Goal: Task Accomplishment & Management: Use online tool/utility

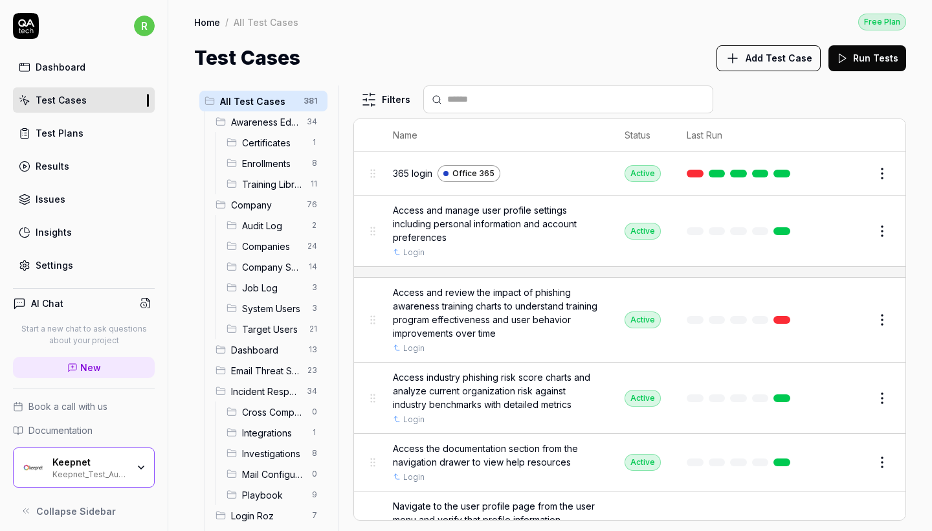
click at [137, 477] on div "Keepnet Keepnet_Test_Automation" at bounding box center [84, 467] width 142 height 40
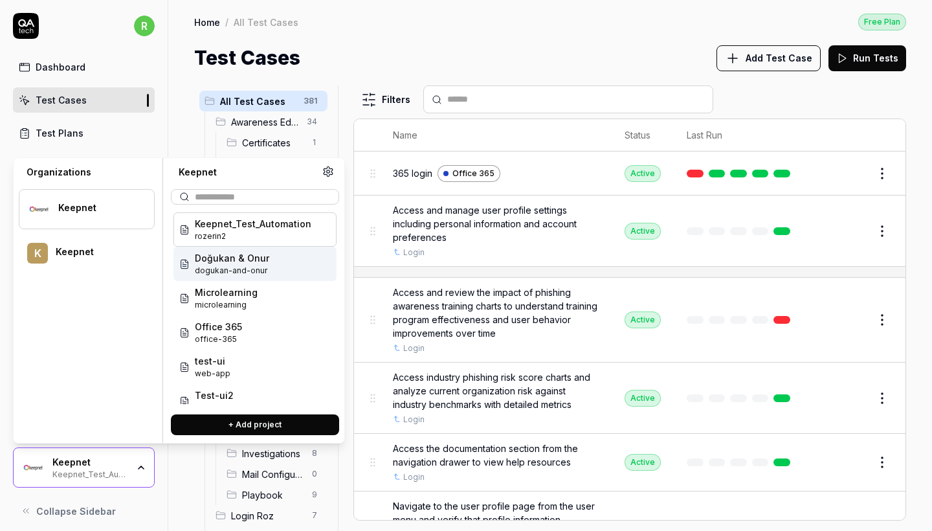
click at [237, 270] on span "dogukan-and-onur" at bounding box center [232, 271] width 74 height 12
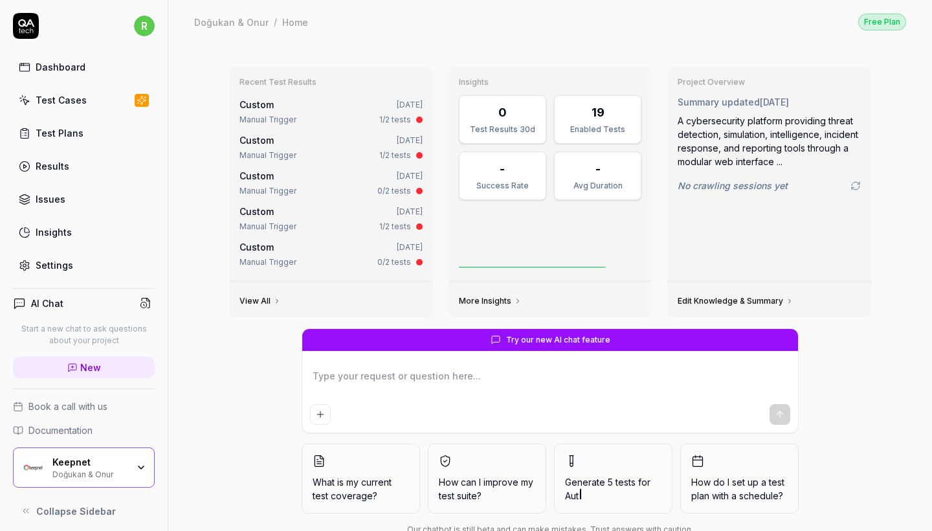
click at [95, 109] on link "Test Cases" at bounding box center [84, 99] width 142 height 25
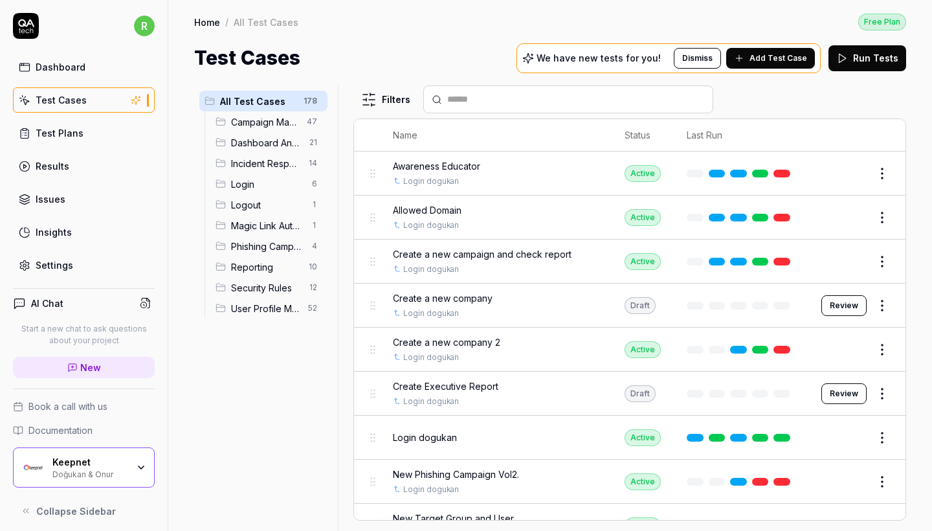
click at [266, 305] on span "User Profile Management" at bounding box center [265, 309] width 69 height 14
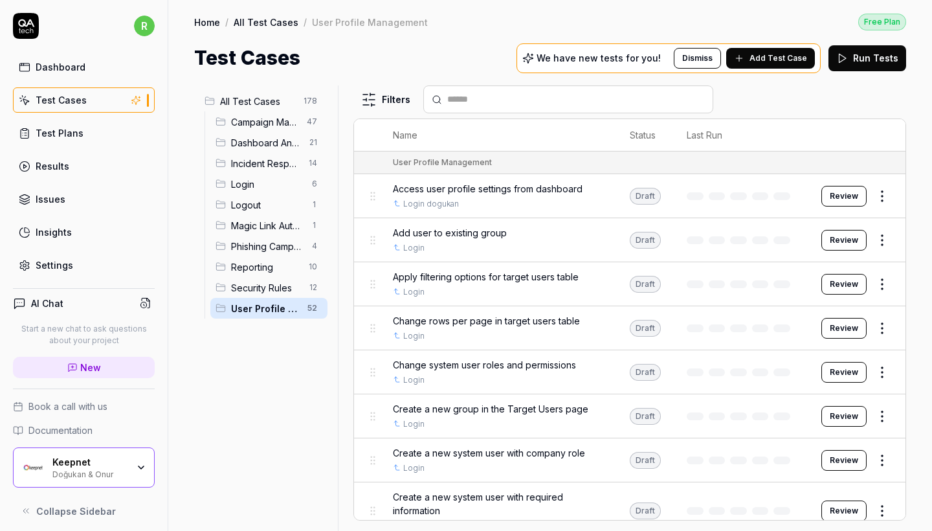
click at [263, 296] on div "Security Rules 12" at bounding box center [268, 287] width 117 height 21
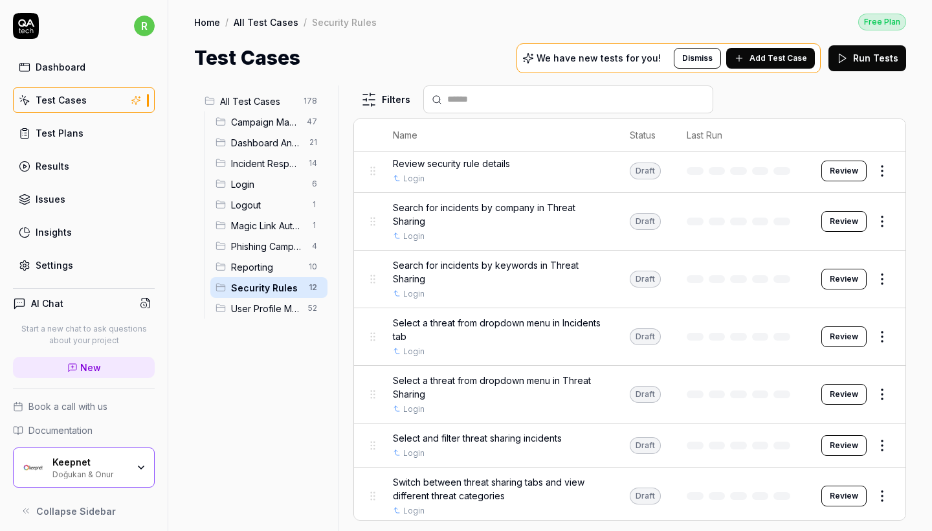
scroll to position [272, 0]
click at [469, 159] on span "Review security rule details" at bounding box center [451, 164] width 117 height 14
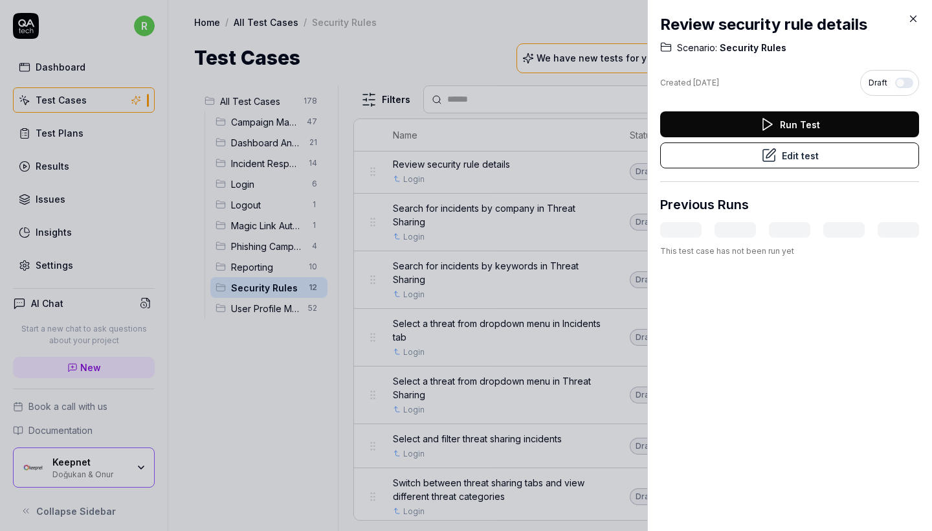
click at [784, 153] on button "Edit test" at bounding box center [789, 155] width 259 height 26
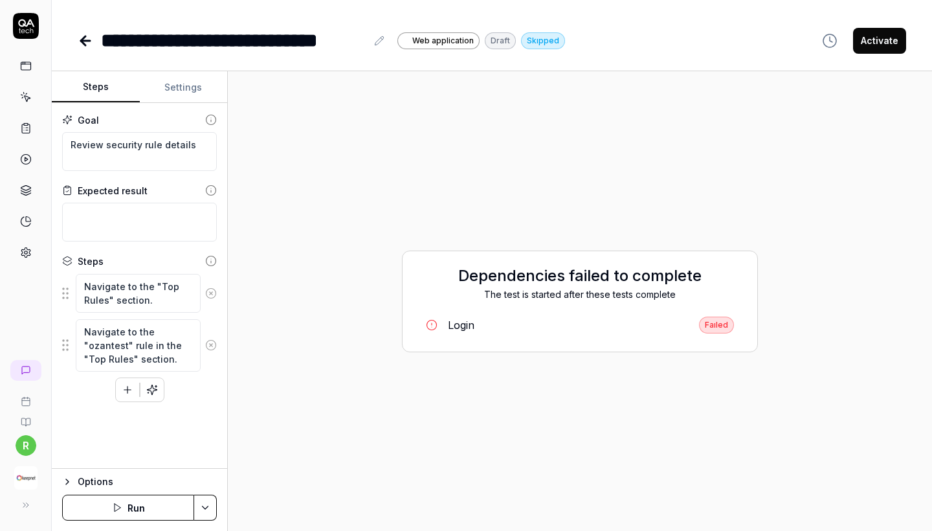
click at [85, 49] on link at bounding box center [87, 41] width 18 height 26
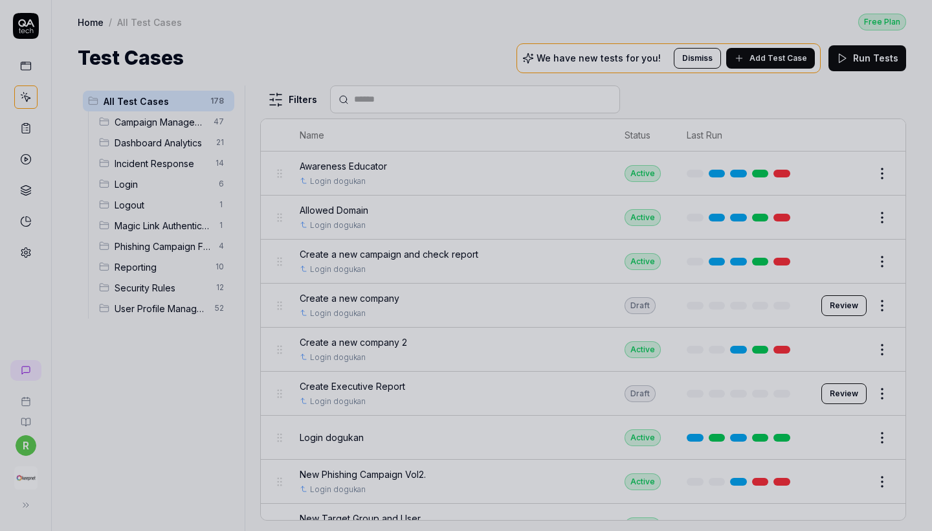
click at [173, 129] on div at bounding box center [466, 265] width 932 height 531
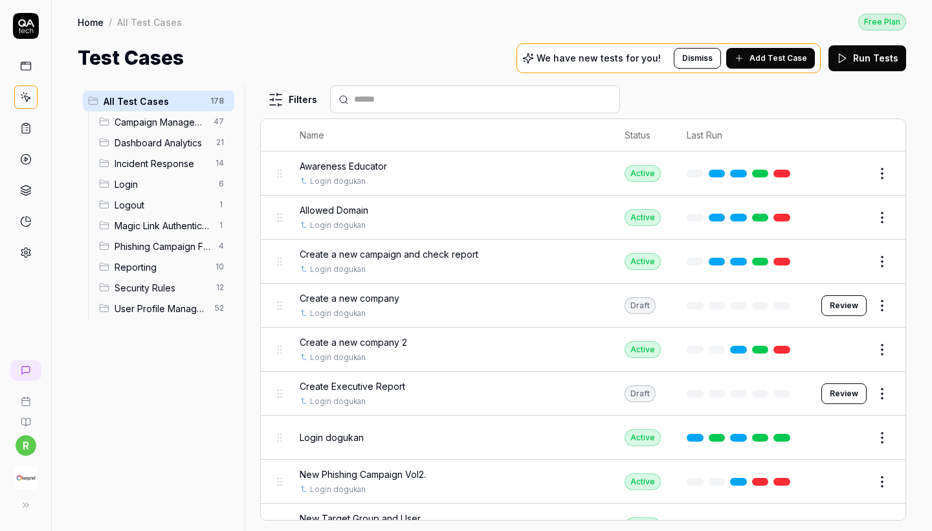
click at [169, 157] on span "Incident Response" at bounding box center [161, 164] width 93 height 14
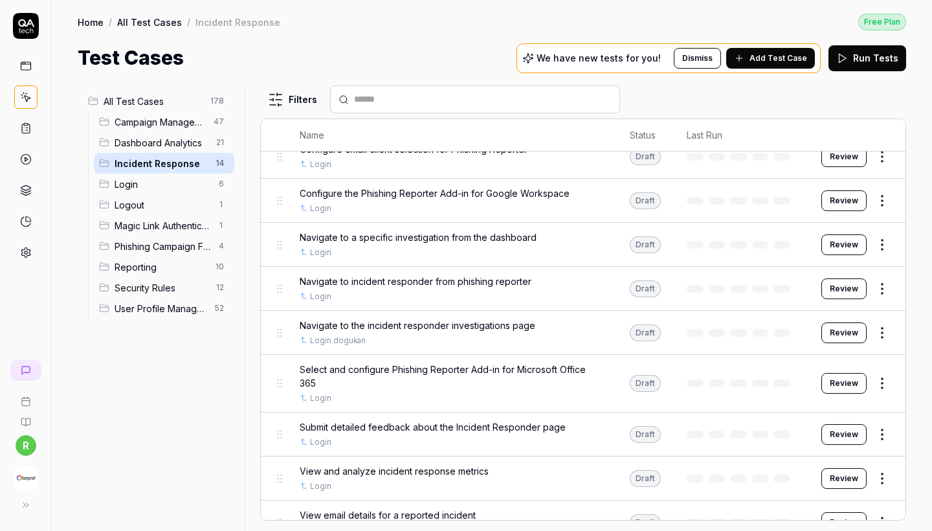
scroll to position [99, 0]
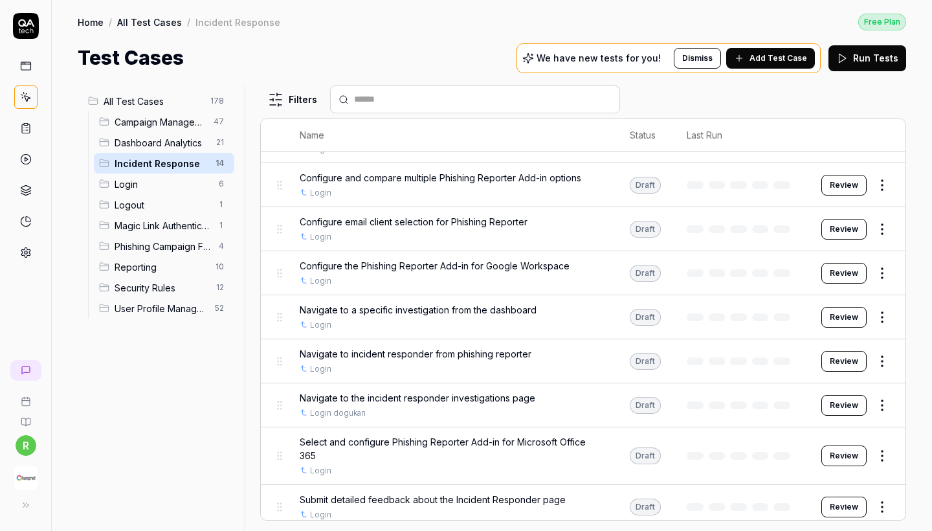
click at [455, 271] on div "Configure the Phishing Reporter Add-in for Google Workspace Login" at bounding box center [452, 273] width 304 height 28
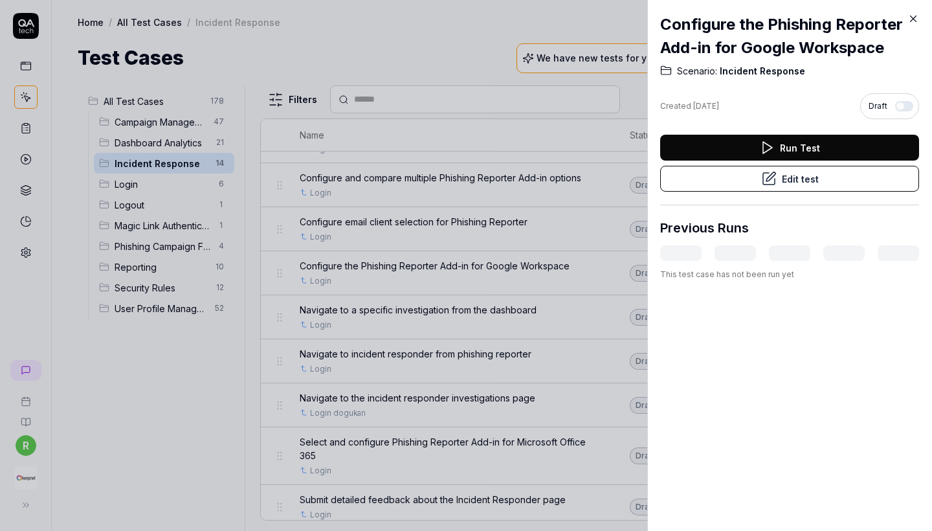
click at [778, 183] on button "Edit test" at bounding box center [789, 179] width 259 height 26
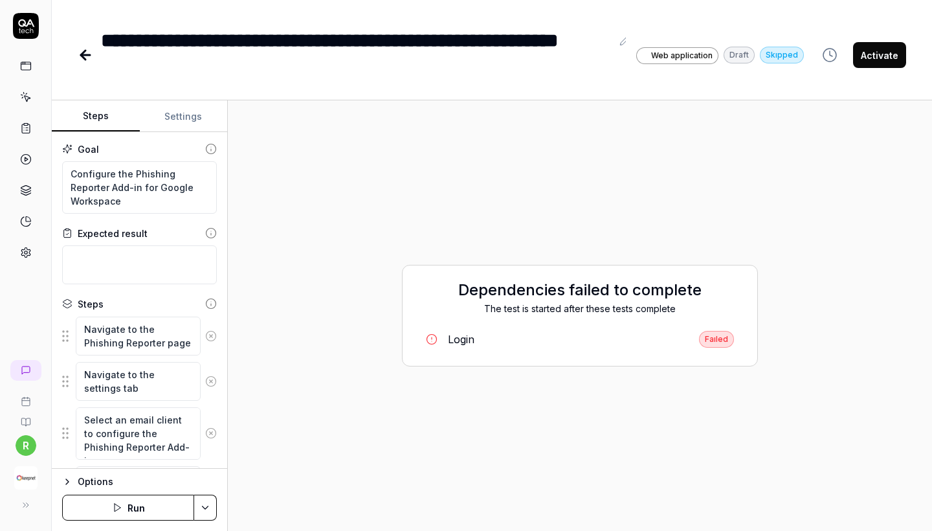
click at [81, 55] on icon at bounding box center [85, 55] width 9 height 0
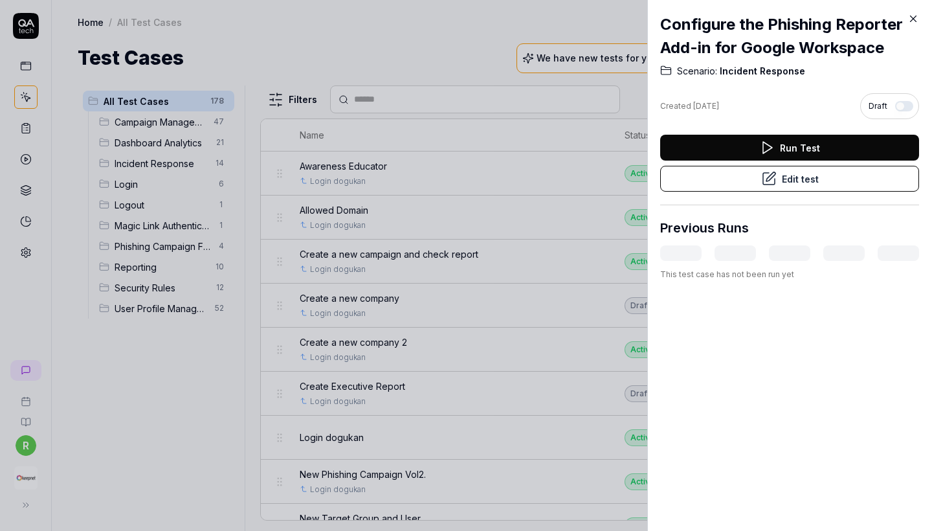
click at [737, 40] on h2 "Configure the Phishing Reporter Add-in for Google Workspace" at bounding box center [789, 36] width 259 height 47
click at [914, 17] on icon at bounding box center [913, 19] width 12 height 12
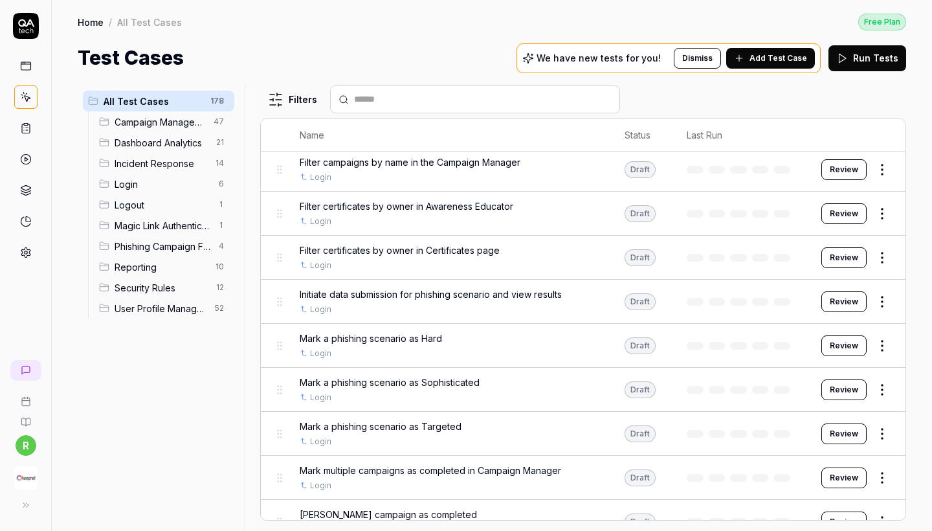
scroll to position [1288, 0]
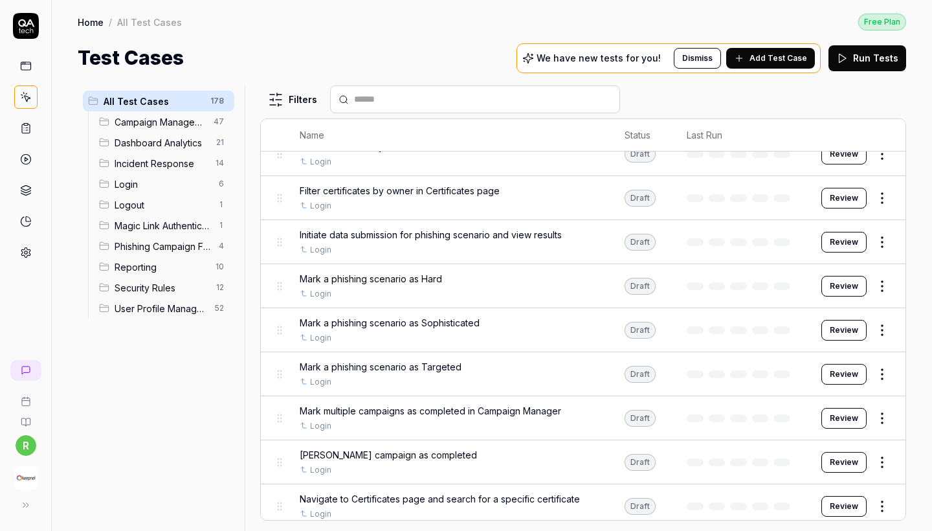
click at [200, 158] on span "Incident Response" at bounding box center [161, 164] width 93 height 14
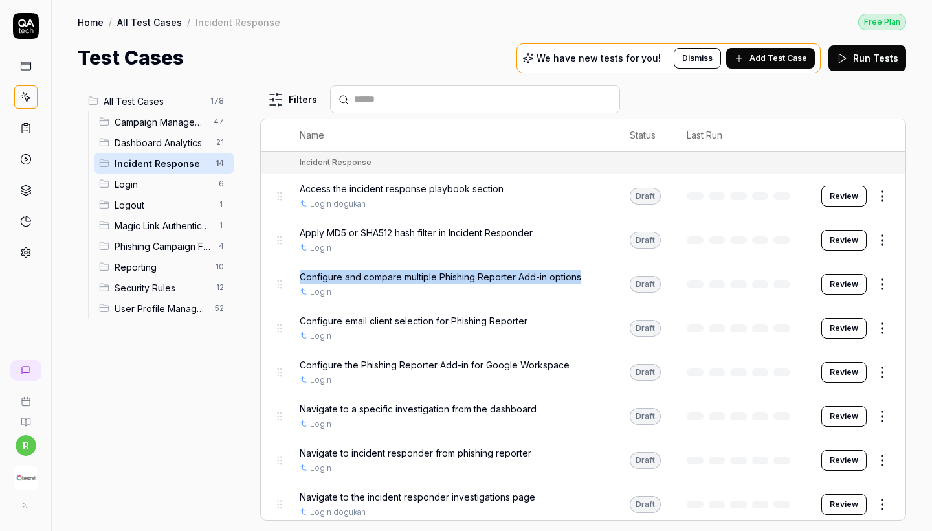
drag, startPoint x: 594, startPoint y: 275, endPoint x: 301, endPoint y: 270, distance: 293.2
click at [301, 270] on div "Configure and compare multiple Phishing Reporter Add-in options" at bounding box center [452, 277] width 304 height 14
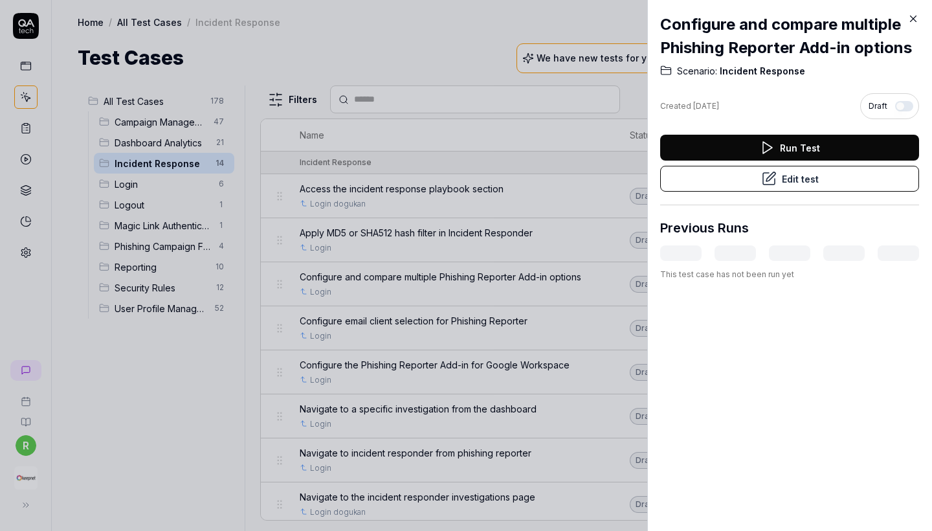
click at [451, 348] on div at bounding box center [466, 265] width 932 height 531
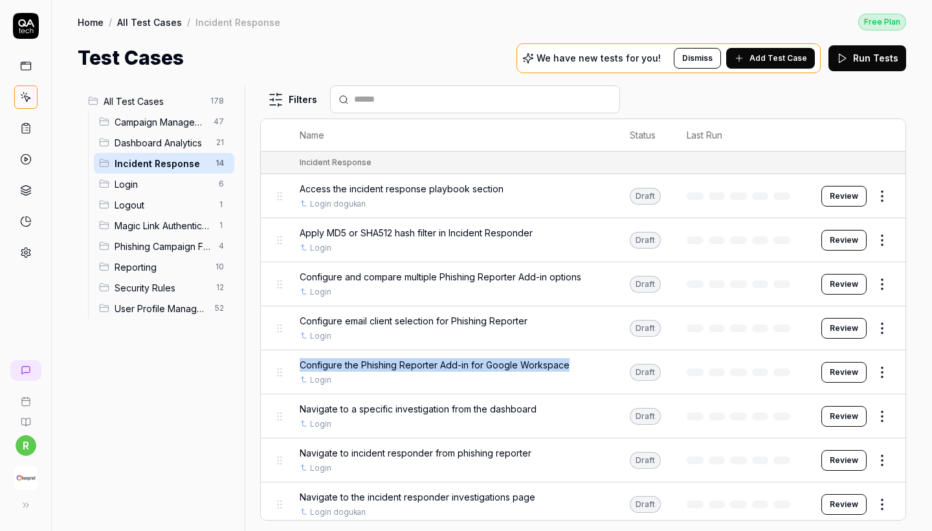
drag, startPoint x: 569, startPoint y: 360, endPoint x: 298, endPoint y: 353, distance: 271.2
click at [298, 353] on td "Configure the Phishing Reporter Add-in for Google Workspace Login" at bounding box center [452, 372] width 330 height 44
copy span "Configure the Phishing Reporter Add-in for Google Workspace"
click at [562, 369] on div "Configure the Phishing Reporter Add-in for Google Workspace Login" at bounding box center [452, 372] width 304 height 28
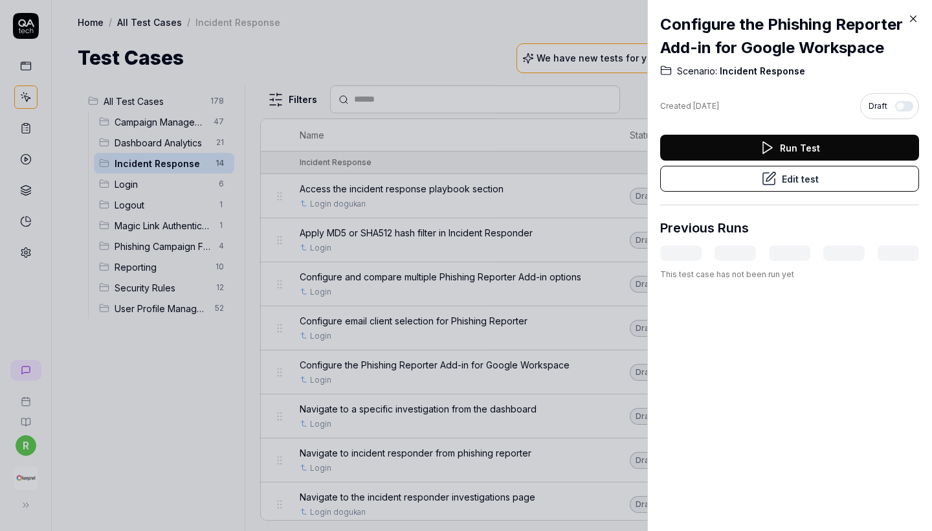
drag, startPoint x: 577, startPoint y: 358, endPoint x: 296, endPoint y: 362, distance: 280.2
click at [296, 362] on body "r Home / All Test Cases / Incident Response Free Plan Home / All Test Cases / I…" at bounding box center [466, 265] width 932 height 531
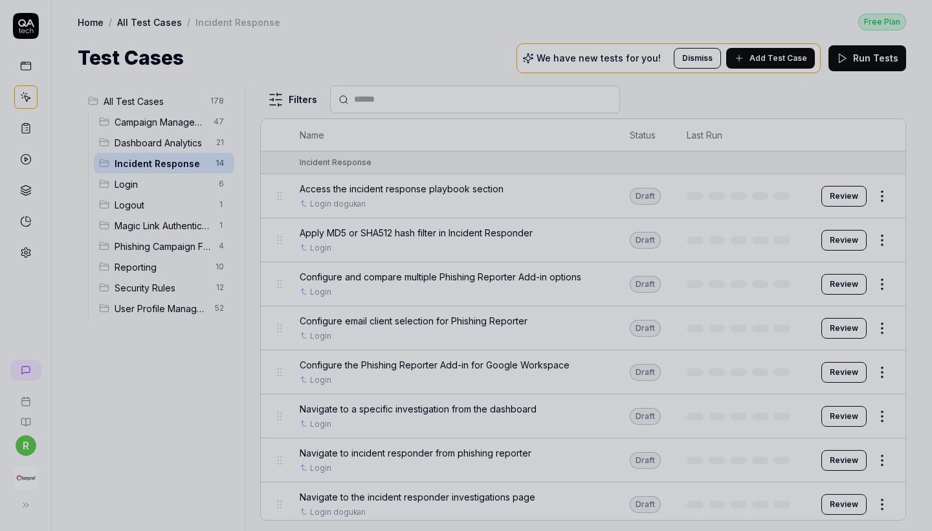
click at [296, 362] on div at bounding box center [466, 265] width 932 height 531
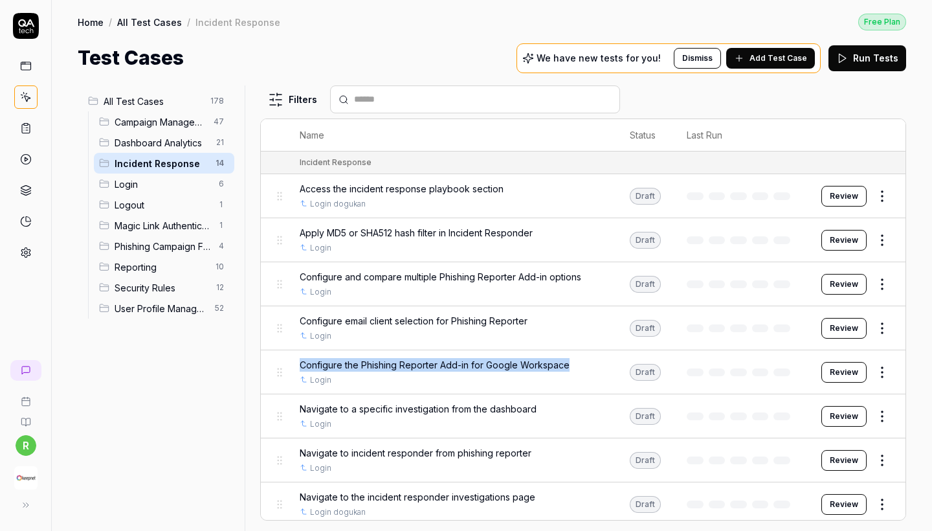
copy span "Configure the Phishing Reporter Add-in for Google Workspace"
drag, startPoint x: 300, startPoint y: 362, endPoint x: 569, endPoint y: 364, distance: 269.2
click at [569, 364] on div "Configure the Phishing Reporter Add-in for Google Workspace" at bounding box center [452, 365] width 304 height 14
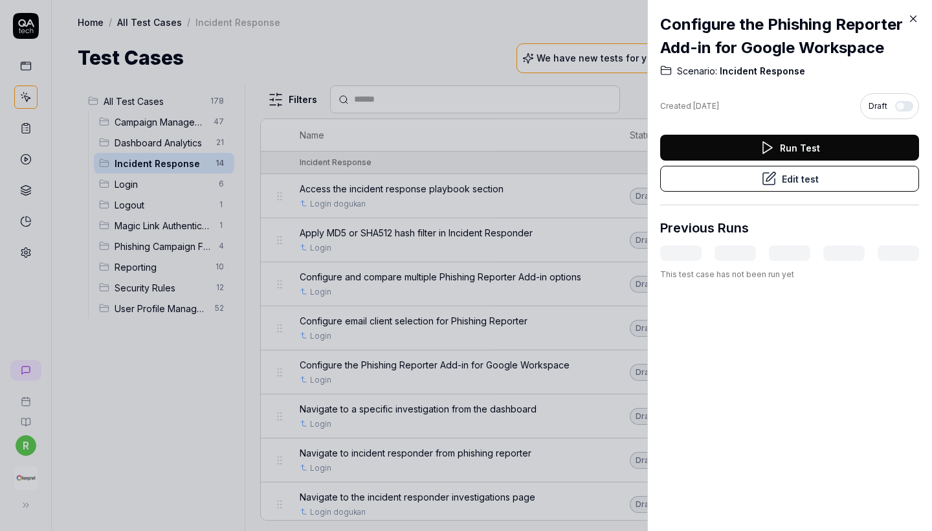
click at [382, 207] on div at bounding box center [466, 265] width 932 height 531
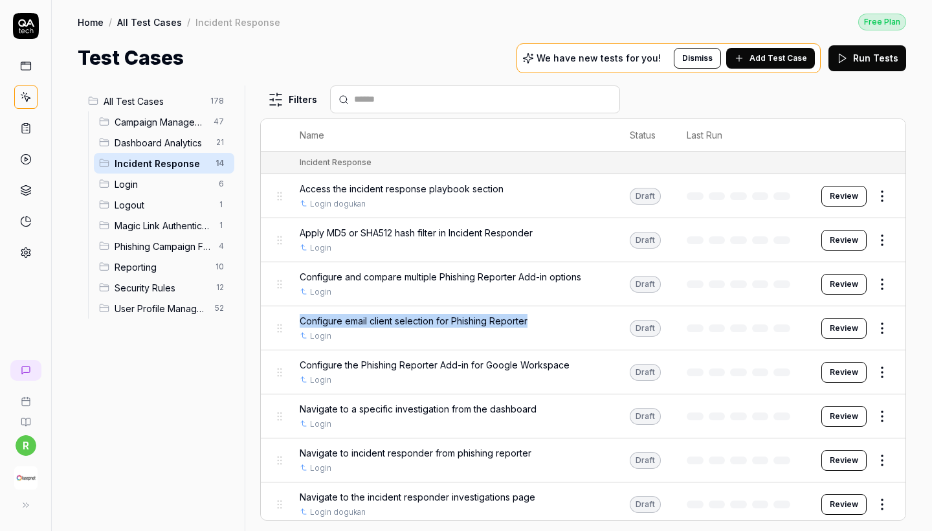
drag, startPoint x: 526, startPoint y: 316, endPoint x: 287, endPoint y: 306, distance: 239.6
click at [287, 306] on td "Configure email client selection for Phishing Reporter Login" at bounding box center [452, 328] width 330 height 44
copy span "Configure email client selection for Phishing Reporter"
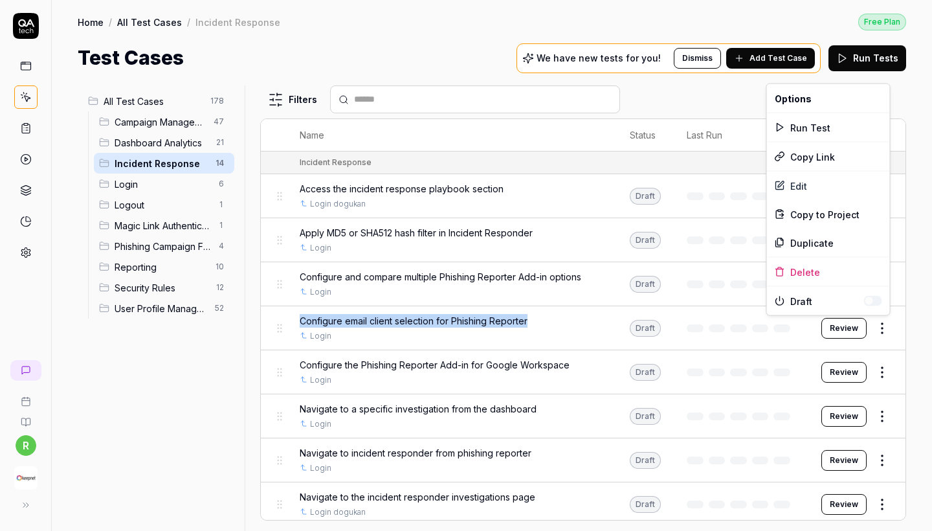
click at [888, 322] on html "r Home / All Test Cases / Incident Response Free Plan Home / All Test Cases / I…" at bounding box center [466, 265] width 932 height 531
click at [791, 179] on div "Edit" at bounding box center [828, 185] width 123 height 28
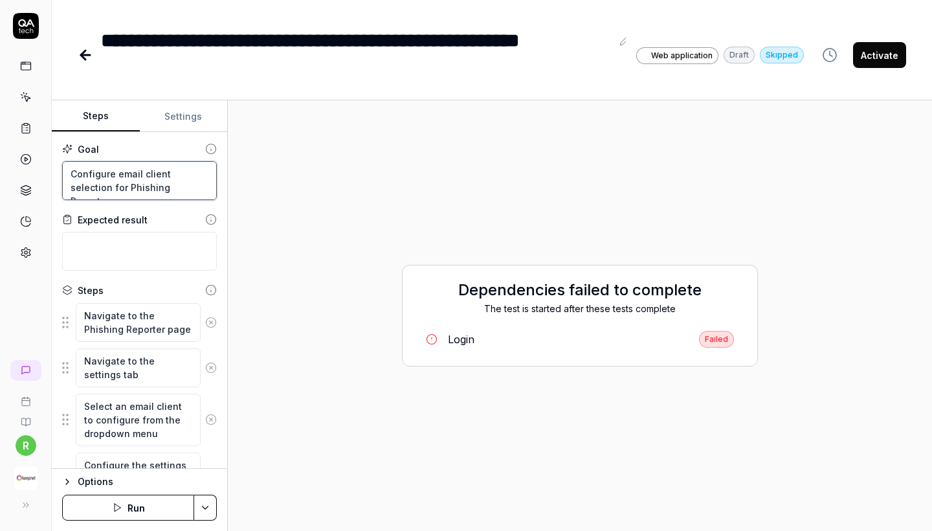
drag, startPoint x: 180, startPoint y: 192, endPoint x: 55, endPoint y: 171, distance: 126.6
click at [55, 171] on div "Goal Configure email client selection for Phishing Reporter Expected result Ste…" at bounding box center [139, 300] width 175 height 336
click at [129, 8] on div "**********" at bounding box center [492, 42] width 880 height 84
click at [89, 52] on icon at bounding box center [86, 55] width 16 height 16
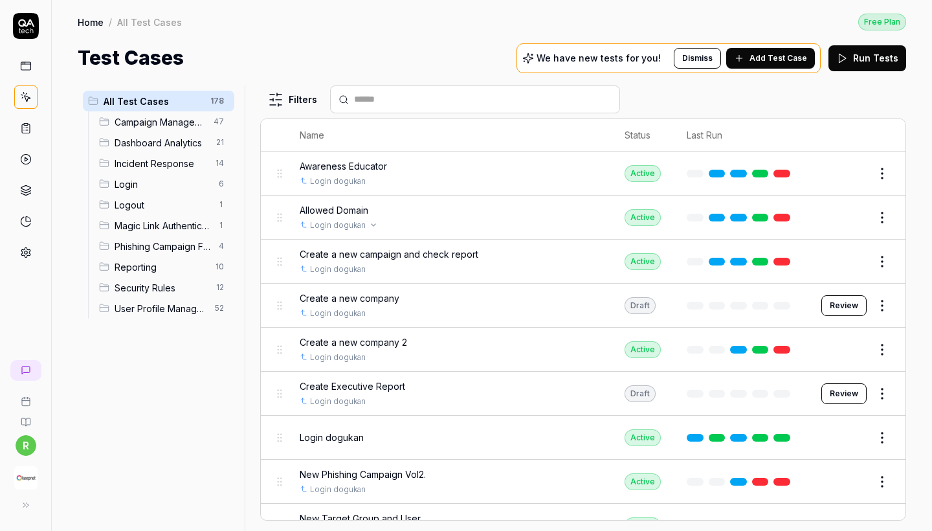
scroll to position [-1, 0]
click at [376, 215] on div "Allowed Domain Login dogukan" at bounding box center [449, 217] width 299 height 28
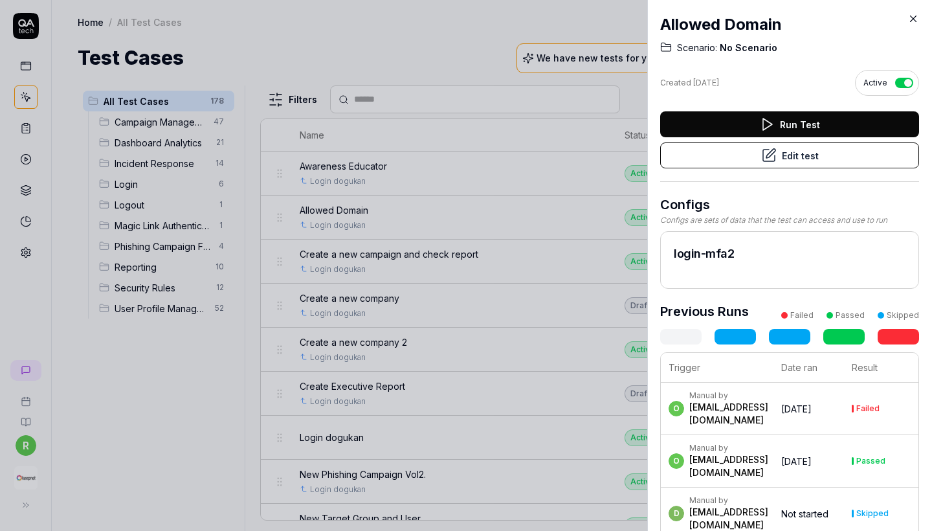
click at [745, 164] on button "Edit test" at bounding box center [789, 155] width 259 height 26
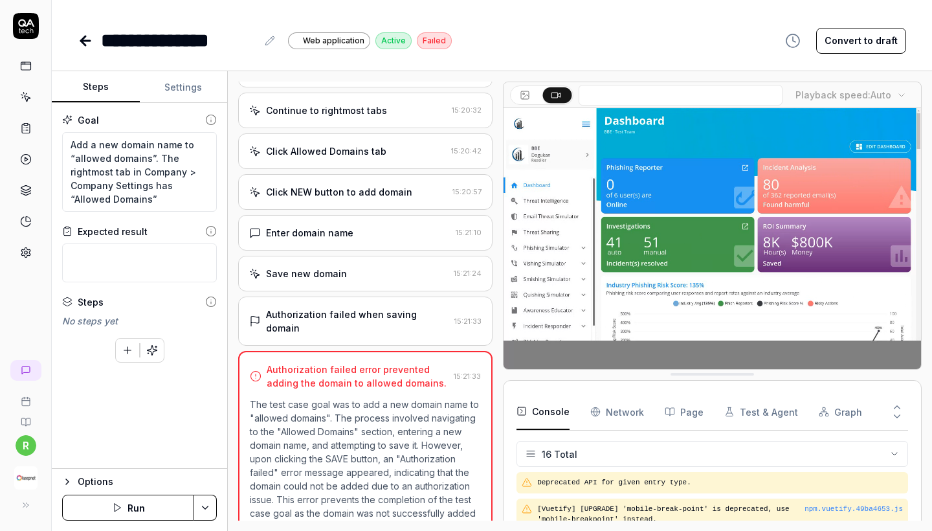
scroll to position [1137, 0]
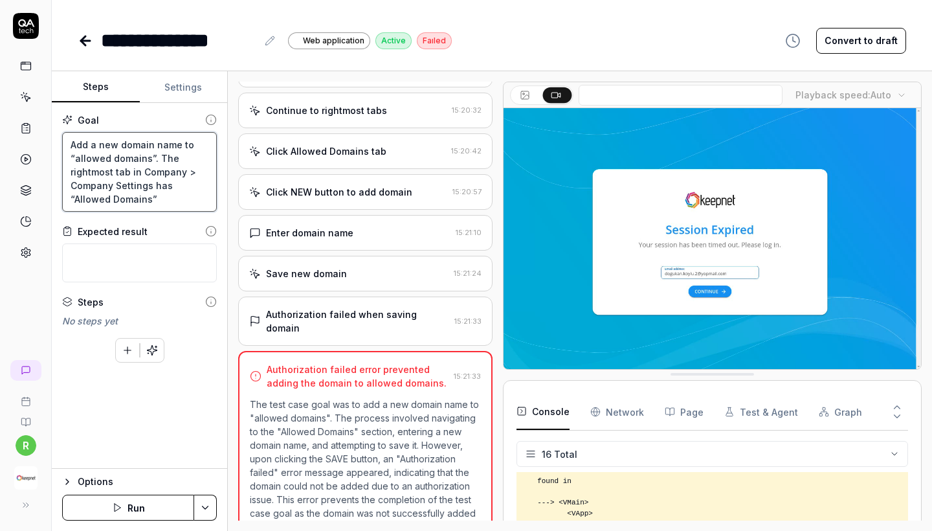
drag, startPoint x: 141, startPoint y: 201, endPoint x: 52, endPoint y: 116, distance: 122.2
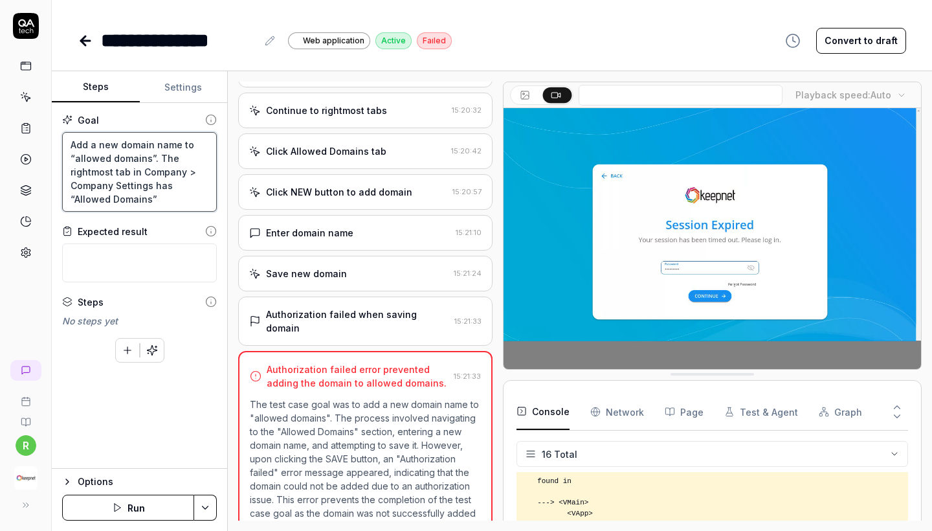
click at [52, 116] on div "Goal Add a new domain name to “allowed domains”. The rightmost tab in Company >…" at bounding box center [139, 286] width 175 height 366
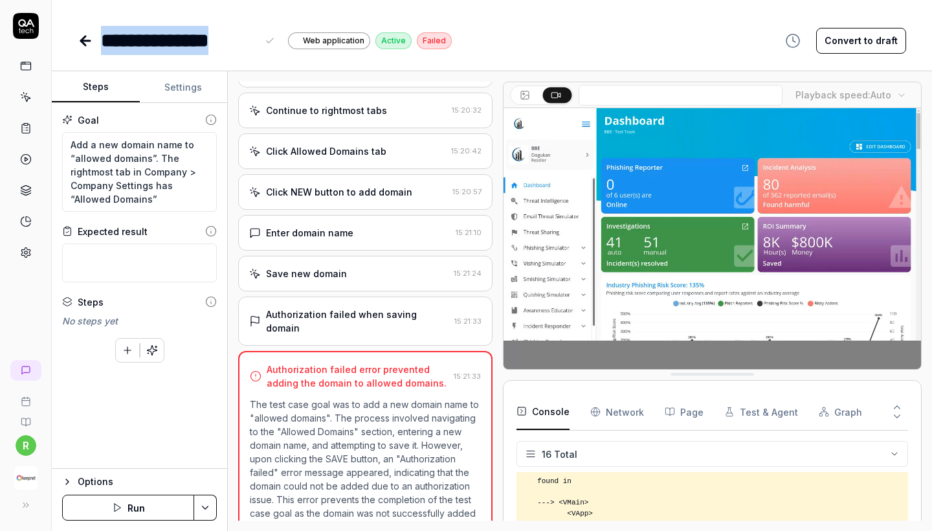
drag, startPoint x: 102, startPoint y: 37, endPoint x: 258, endPoint y: 44, distance: 155.5
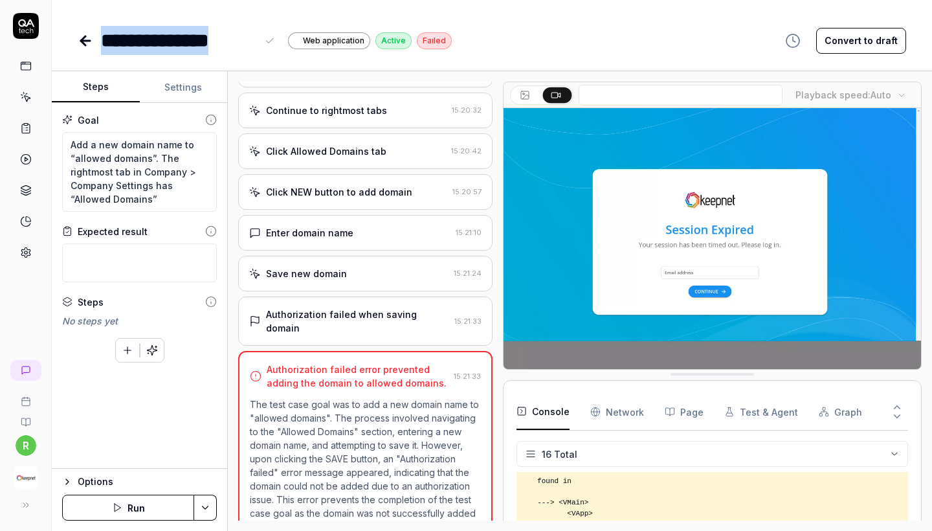
click at [258, 44] on div "**********" at bounding box center [189, 40] width 177 height 29
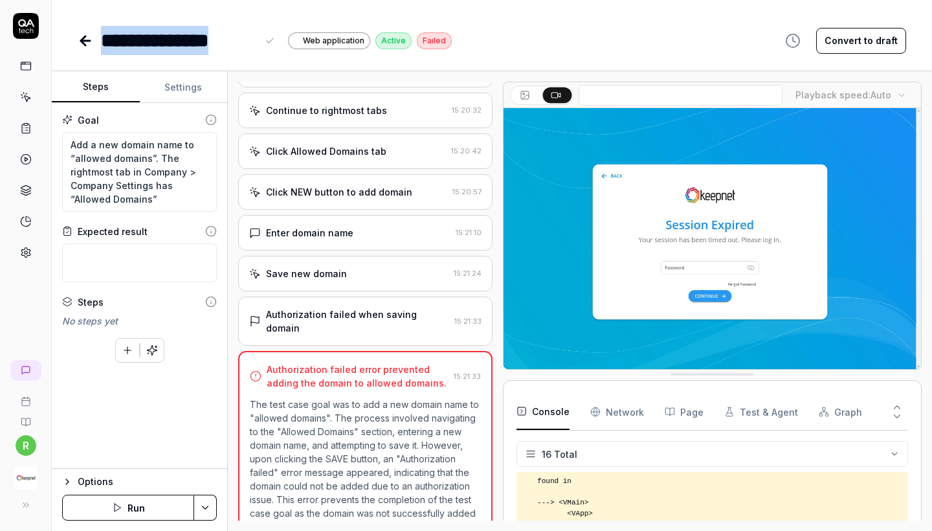
copy div "**********"
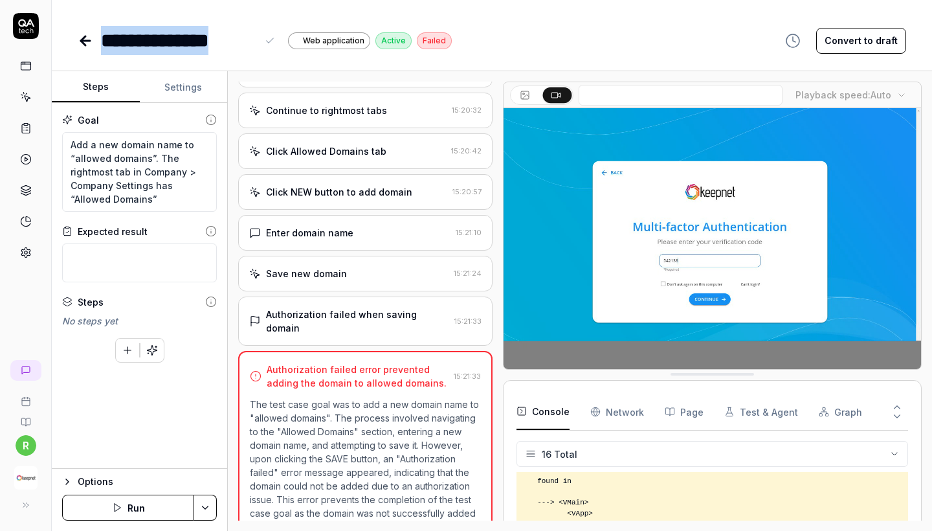
click at [80, 38] on icon at bounding box center [86, 41] width 16 height 16
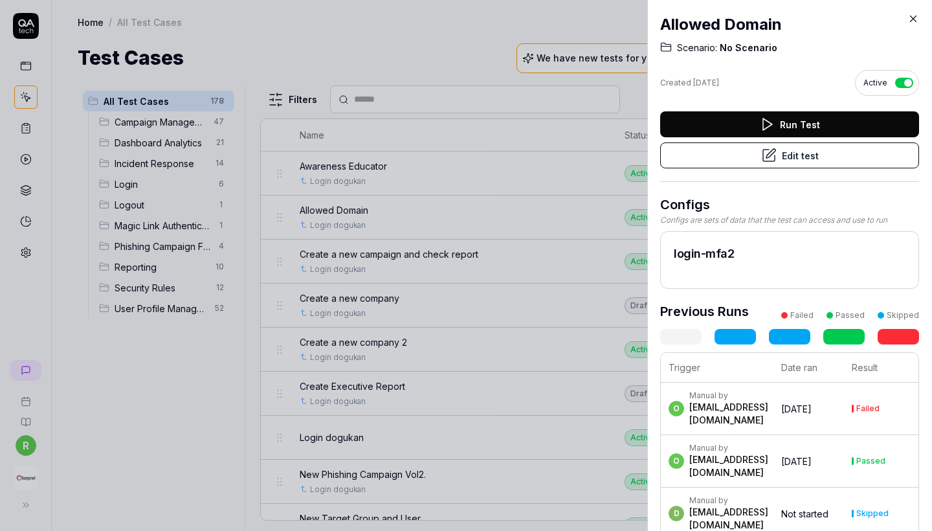
click at [445, 122] on div at bounding box center [466, 265] width 932 height 531
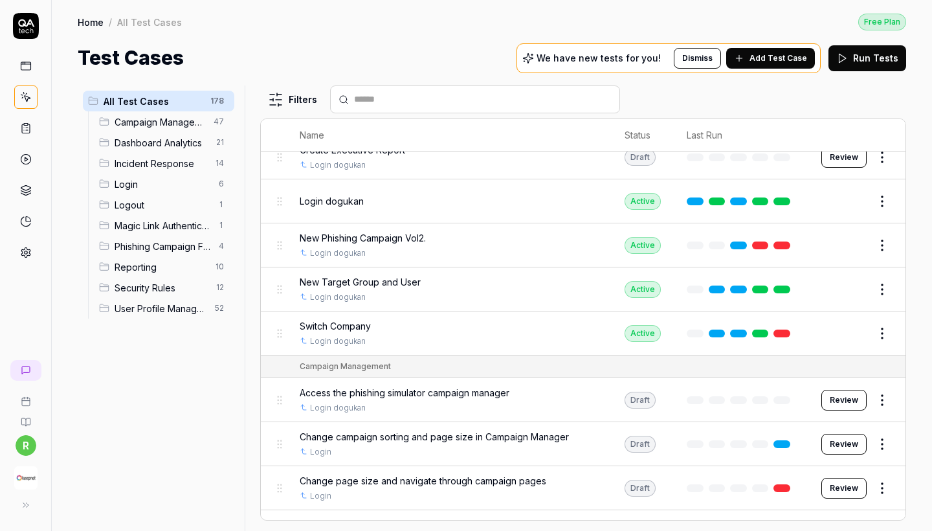
scroll to position [386, 0]
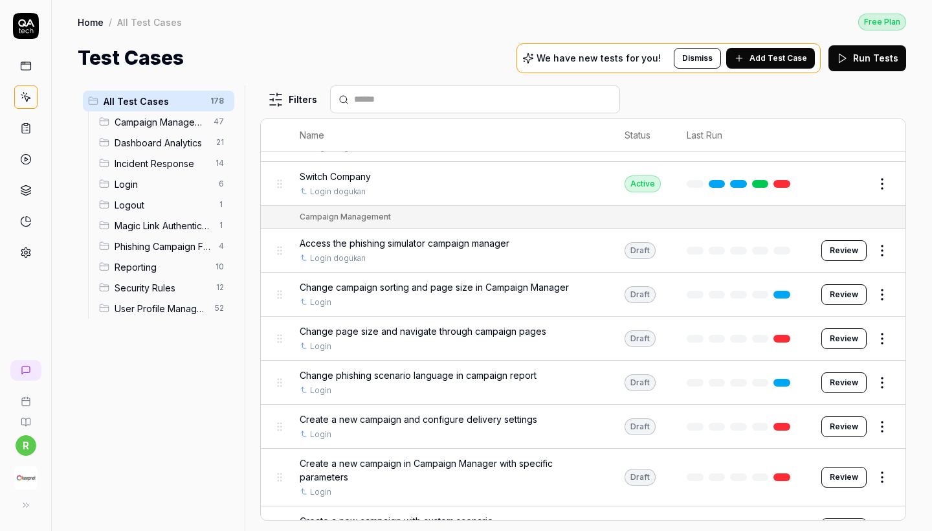
click at [440, 287] on span "Change campaign sorting and page size in Campaign Manager" at bounding box center [434, 287] width 269 height 14
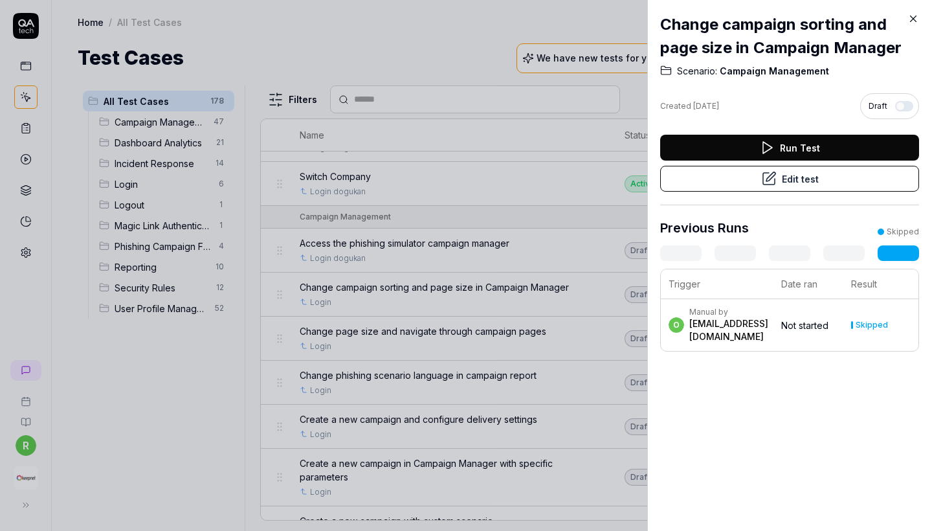
click at [764, 179] on icon at bounding box center [769, 179] width 16 height 16
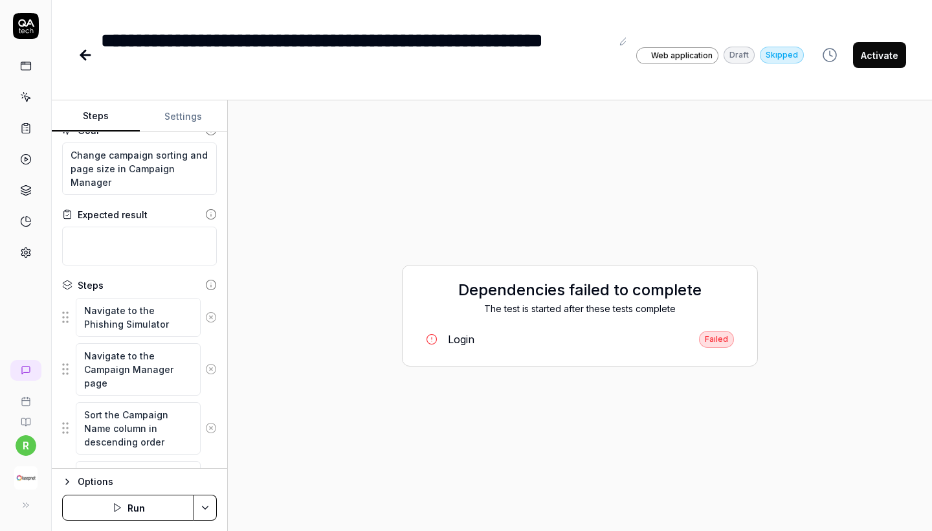
scroll to position [10, 0]
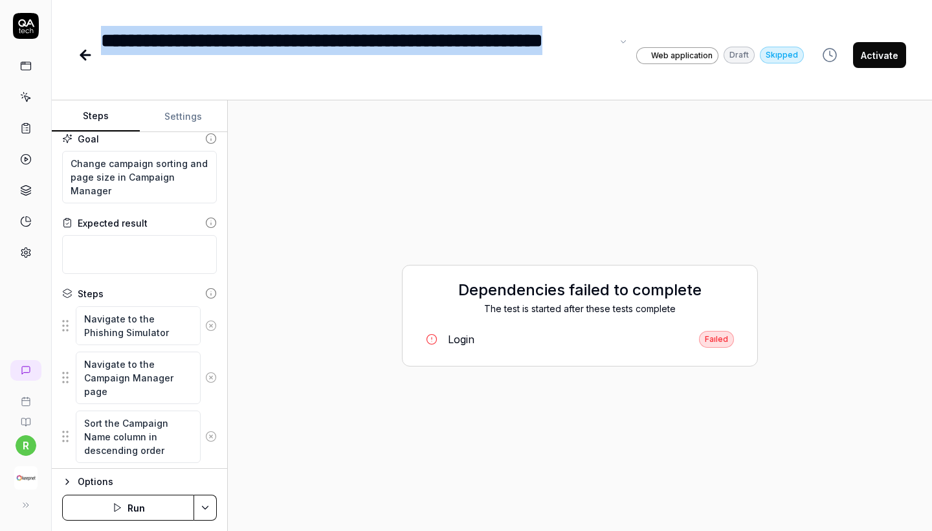
drag, startPoint x: 105, startPoint y: 32, endPoint x: 200, endPoint y: 71, distance: 102.5
click at [200, 71] on div "**********" at bounding box center [356, 55] width 511 height 58
copy div "**********"
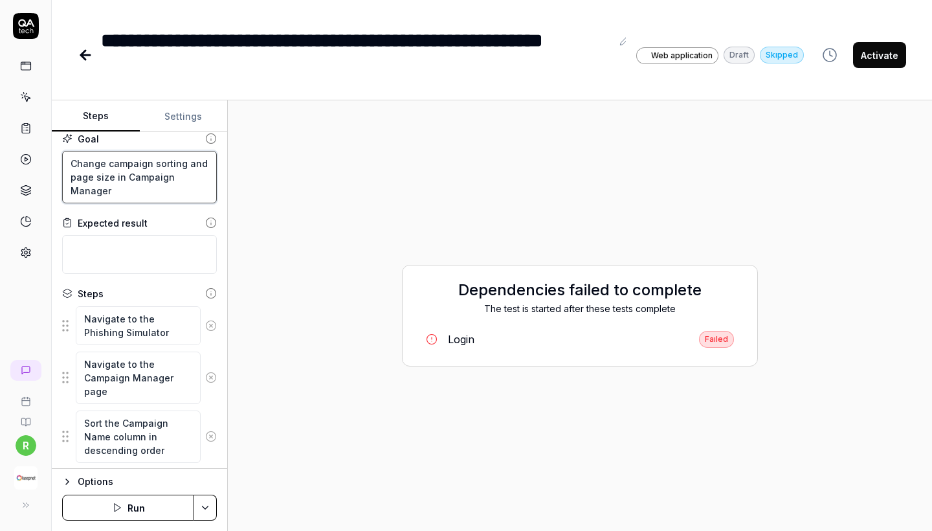
drag, startPoint x: 74, startPoint y: 161, endPoint x: 126, endPoint y: 195, distance: 62.3
click at [126, 195] on textarea "Change campaign sorting and page size in Campaign Manager" at bounding box center [139, 177] width 155 height 52
click at [87, 56] on icon at bounding box center [86, 55] width 16 height 16
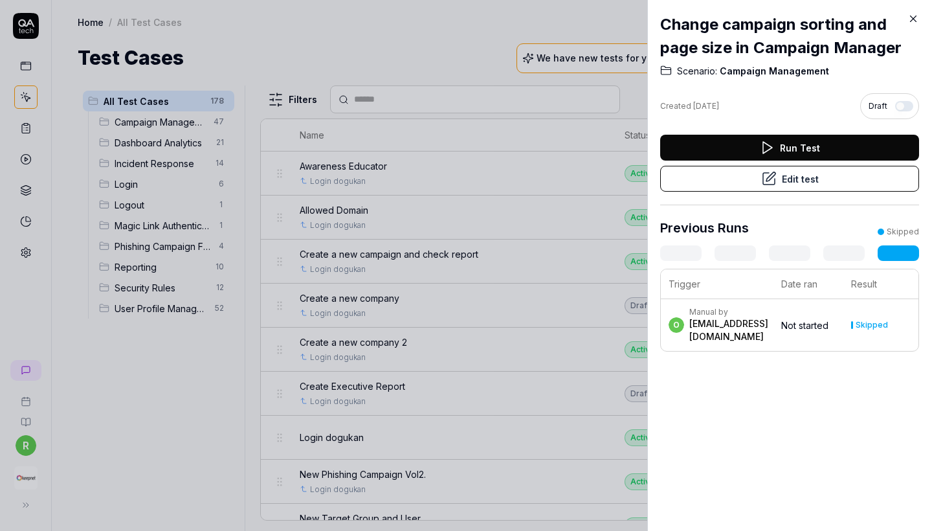
click at [914, 18] on icon at bounding box center [913, 19] width 6 height 6
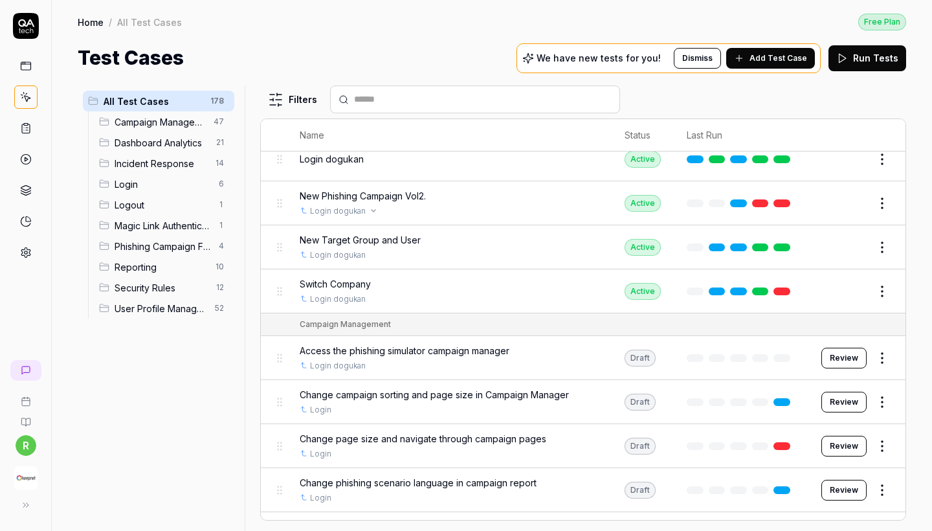
scroll to position [294, 0]
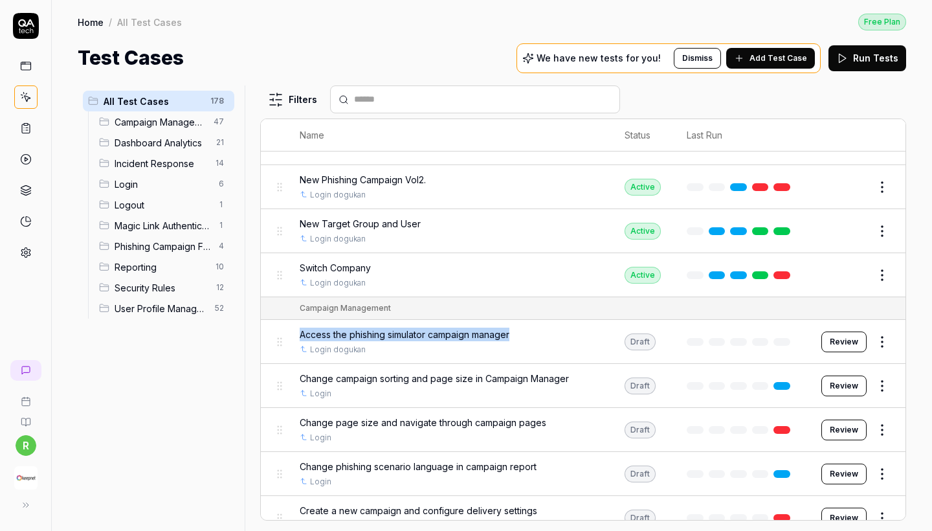
drag, startPoint x: 523, startPoint y: 329, endPoint x: 298, endPoint y: 326, distance: 225.8
click at [298, 326] on td "Access the phishing simulator campaign manager Login dogukan" at bounding box center [449, 342] width 325 height 44
copy span "Access the phishing simulator campaign manager"
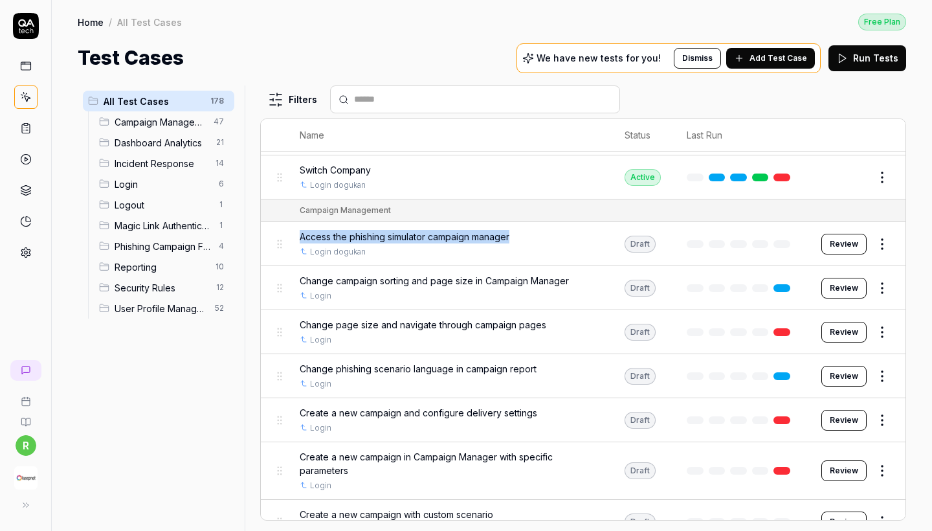
scroll to position [394, 0]
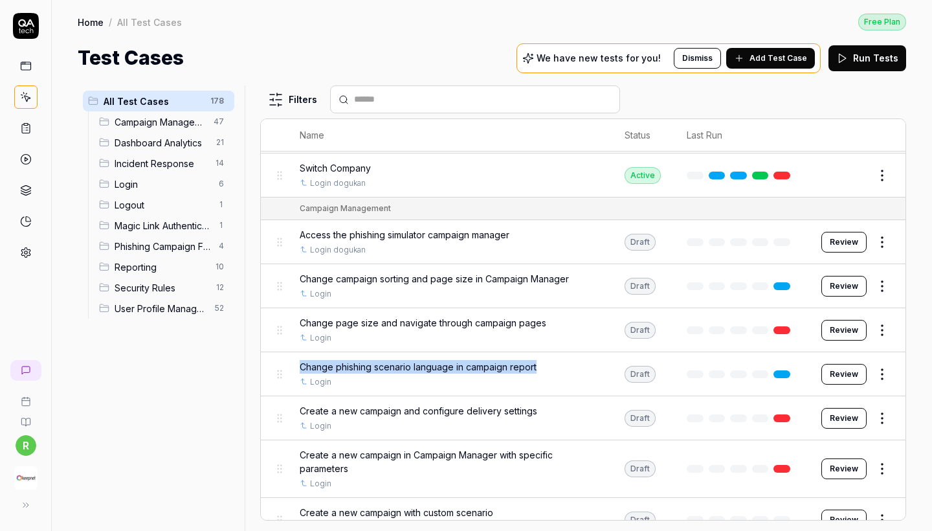
drag, startPoint x: 540, startPoint y: 361, endPoint x: 276, endPoint y: 355, distance: 264.1
click at [276, 355] on tr "Change phishing scenario language in campaign report Login Draft Review" at bounding box center [583, 374] width 644 height 44
copy span "Change phishing scenario language in campaign report"
click at [542, 352] on td "Change phishing scenario language in campaign report Login" at bounding box center [449, 374] width 325 height 44
drag, startPoint x: 537, startPoint y: 364, endPoint x: 294, endPoint y: 359, distance: 243.4
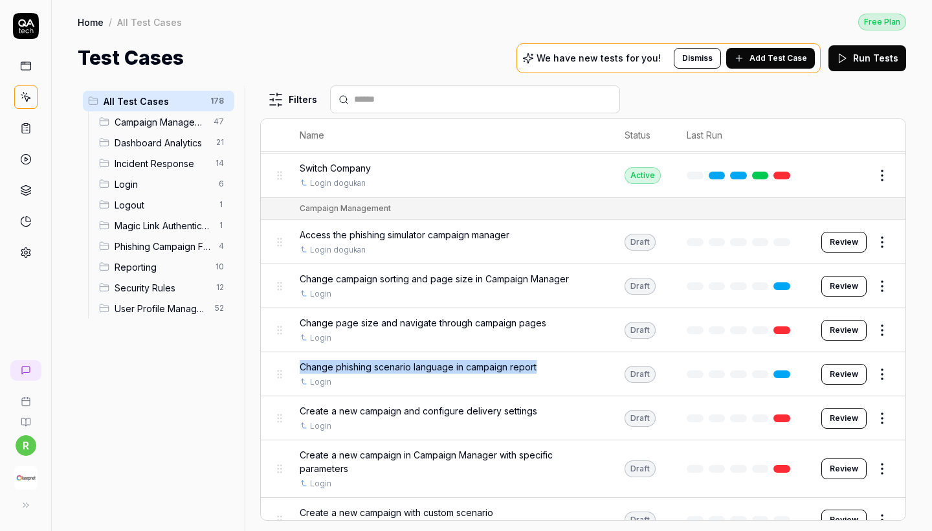
click at [294, 359] on td "Change phishing scenario language in campaign report Login" at bounding box center [449, 374] width 325 height 44
copy span "Change phishing scenario language in campaign report"
click at [694, 3] on div "Home / All Test Cases Free Plan Home / All Test Cases Free Plan Test Cases We h…" at bounding box center [492, 36] width 880 height 72
copy span "Change phishing scenario language in campaign report"
drag, startPoint x: 299, startPoint y: 355, endPoint x: 548, endPoint y: 363, distance: 249.3
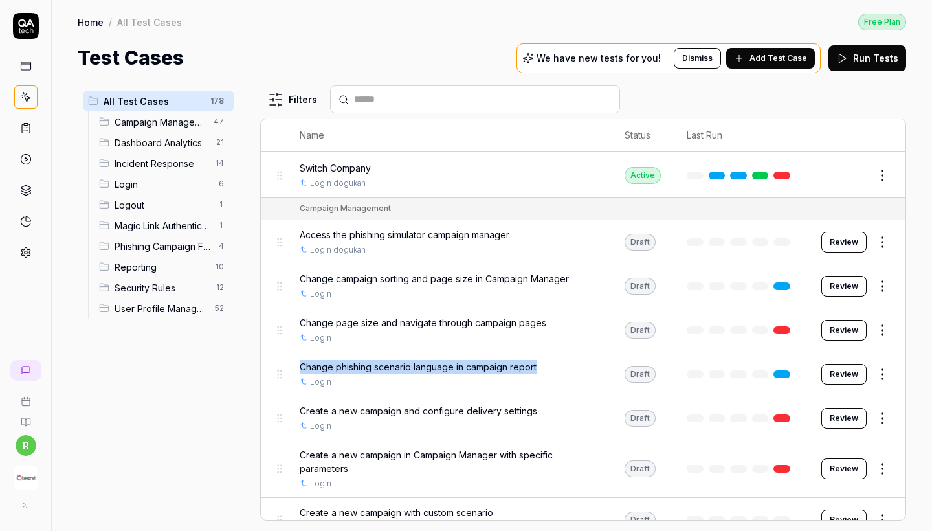
click at [548, 363] on div "Change phishing scenario language in campaign report" at bounding box center [449, 367] width 299 height 14
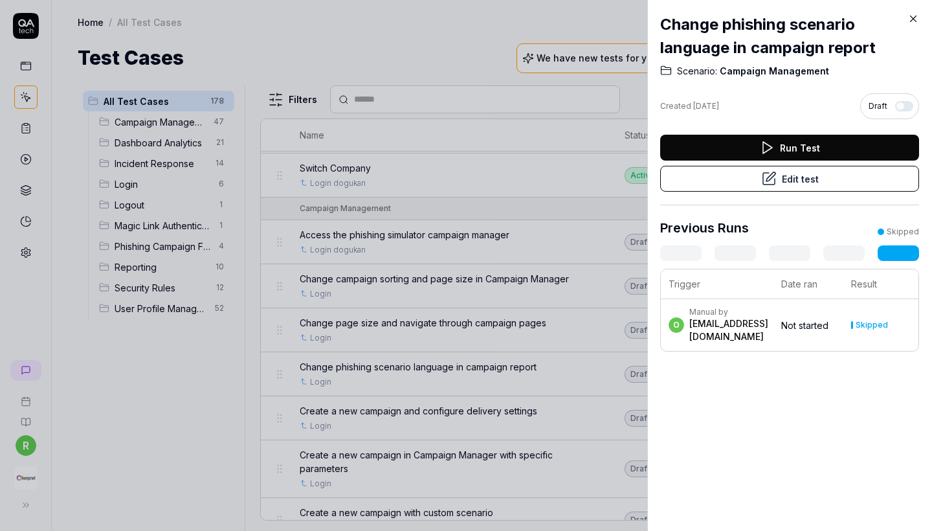
click at [452, 162] on div at bounding box center [466, 265] width 932 height 531
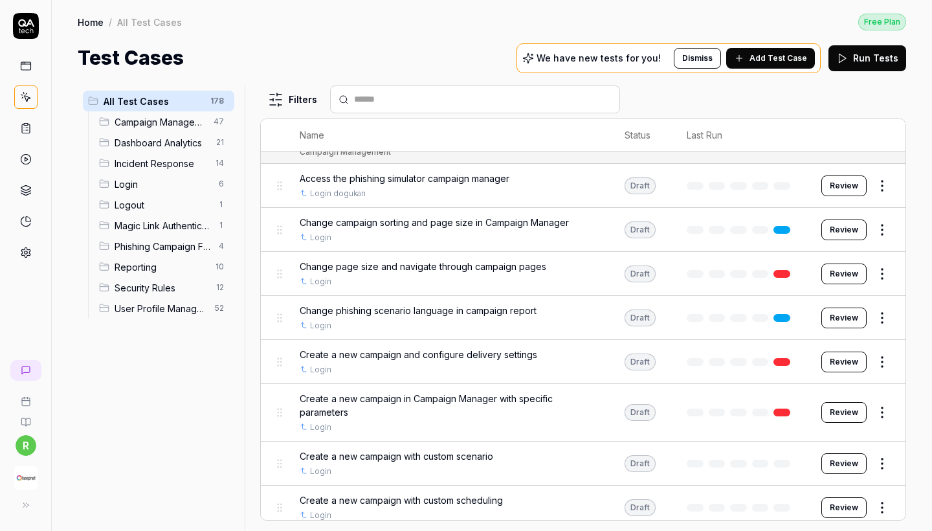
scroll to position [456, 0]
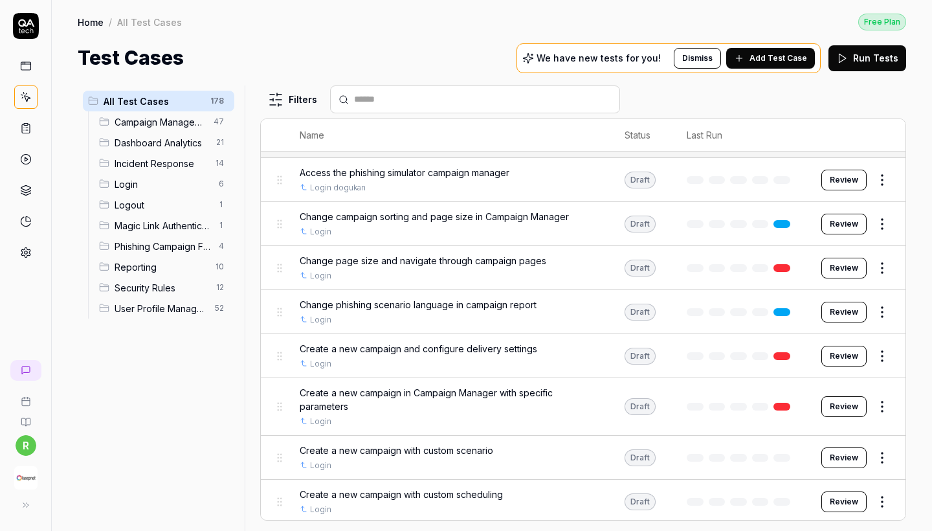
click at [417, 392] on span "Create a new campaign in Campaign Manager with specific parameters" at bounding box center [449, 399] width 299 height 27
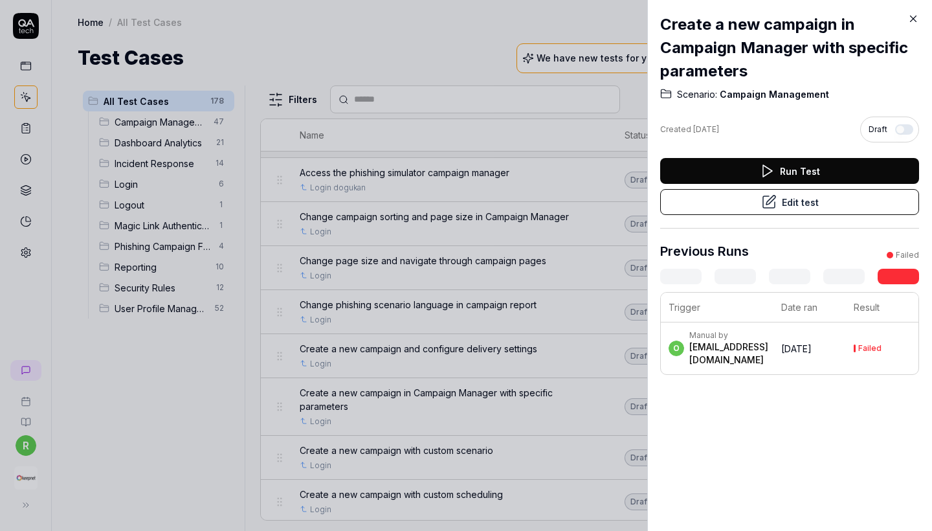
click at [787, 195] on button "Edit test" at bounding box center [789, 202] width 259 height 26
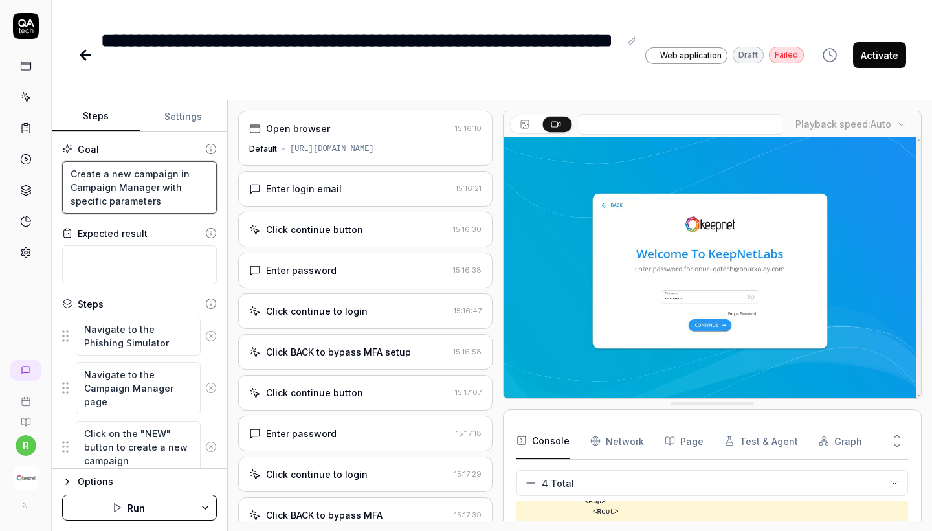
drag, startPoint x: 157, startPoint y: 200, endPoint x: 25, endPoint y: 159, distance: 138.3
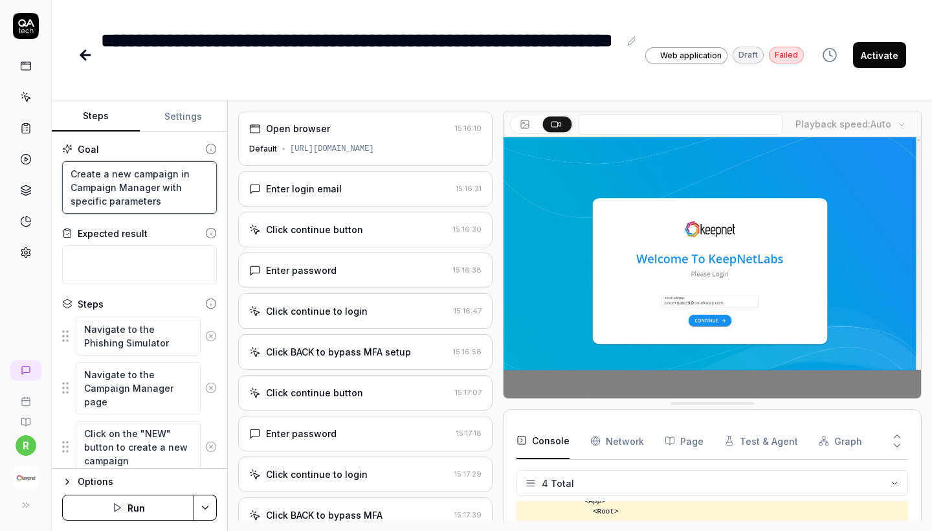
click at [25, 159] on div "**********" at bounding box center [466, 265] width 932 height 531
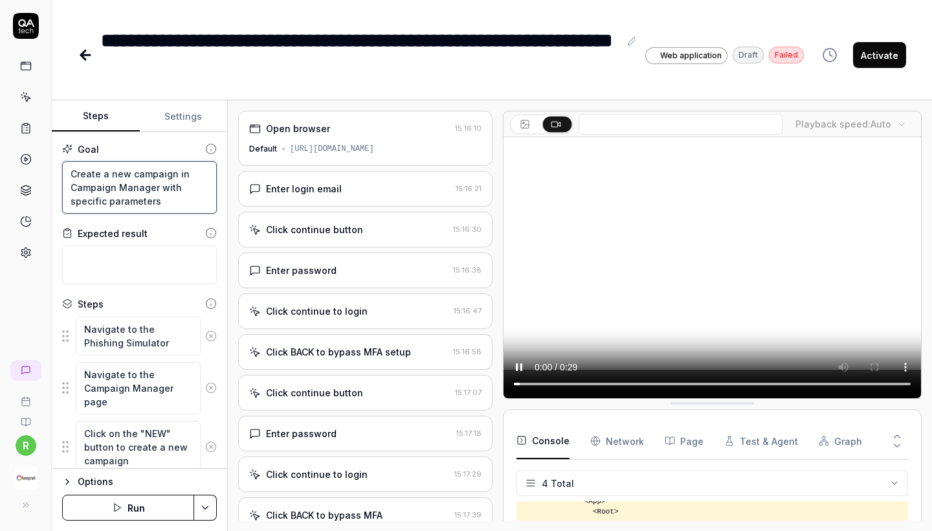
type textarea "*"
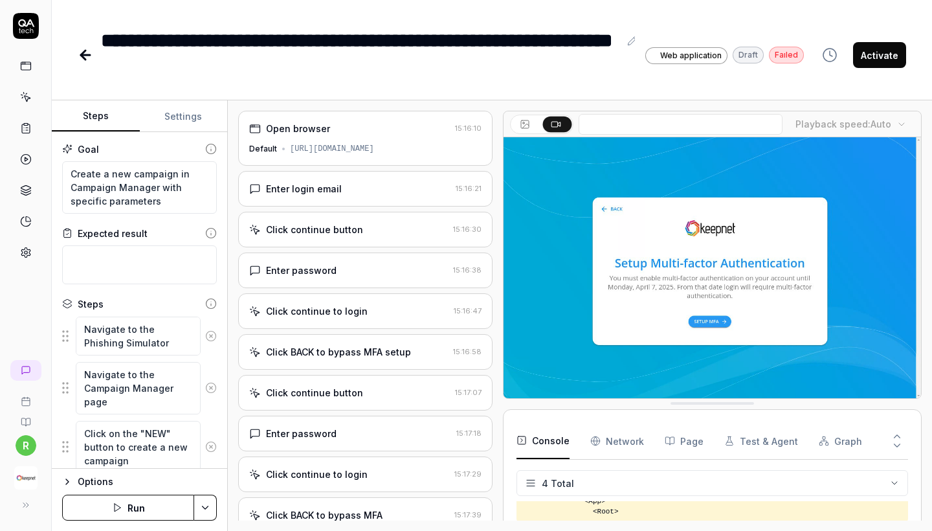
click at [85, 55] on icon at bounding box center [85, 55] width 9 height 0
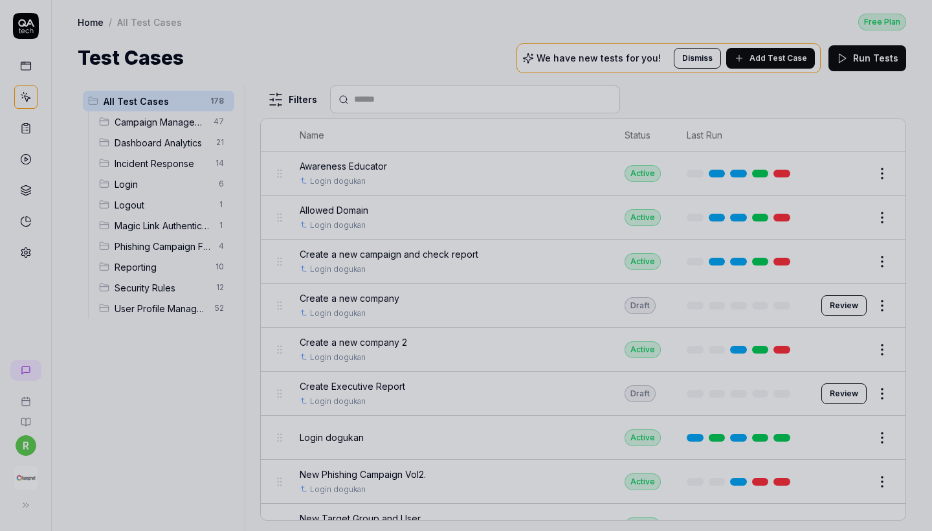
click at [359, 147] on div at bounding box center [466, 265] width 932 height 531
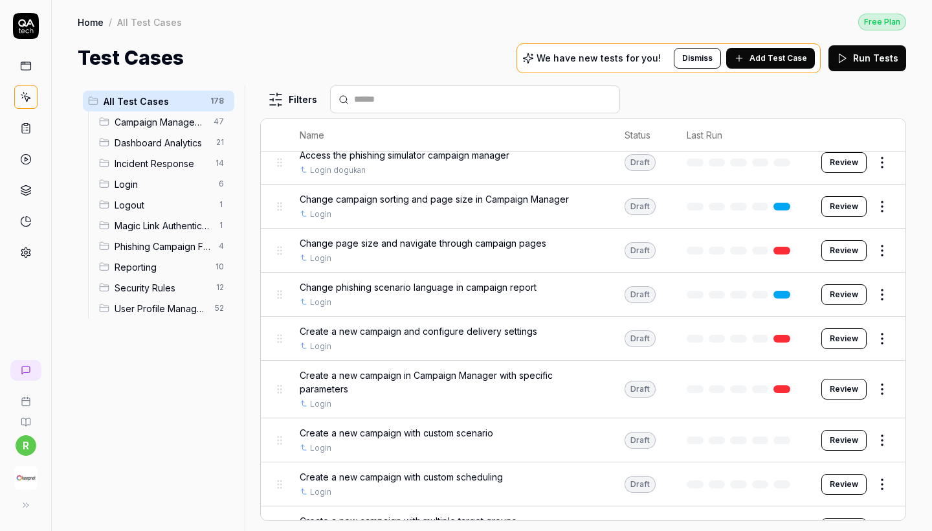
scroll to position [498, 0]
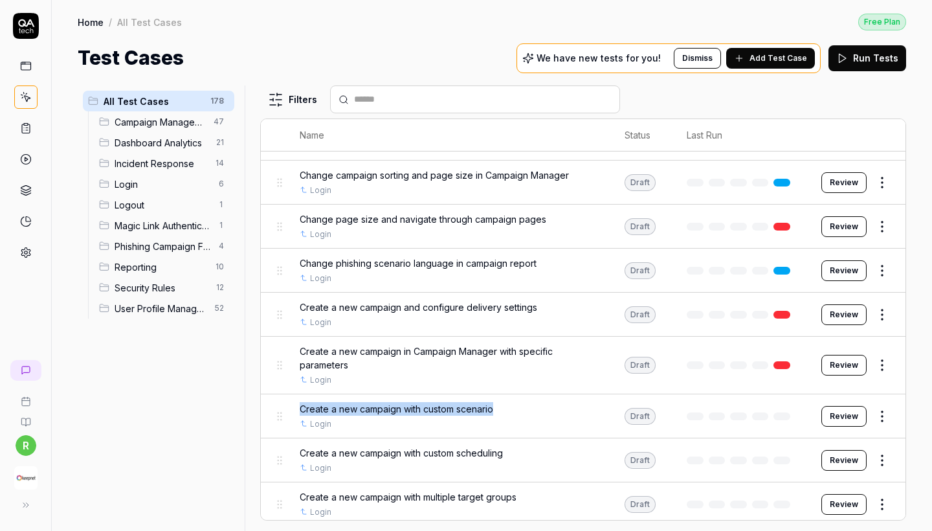
drag, startPoint x: 504, startPoint y: 404, endPoint x: 282, endPoint y: 403, distance: 221.9
click at [282, 403] on tr "Create a new campaign with custom scenario Login Draft Review" at bounding box center [583, 416] width 644 height 44
copy span "Create a new campaign with custom scenario"
click at [518, 404] on div "Create a new campaign with custom scenario" at bounding box center [449, 409] width 299 height 14
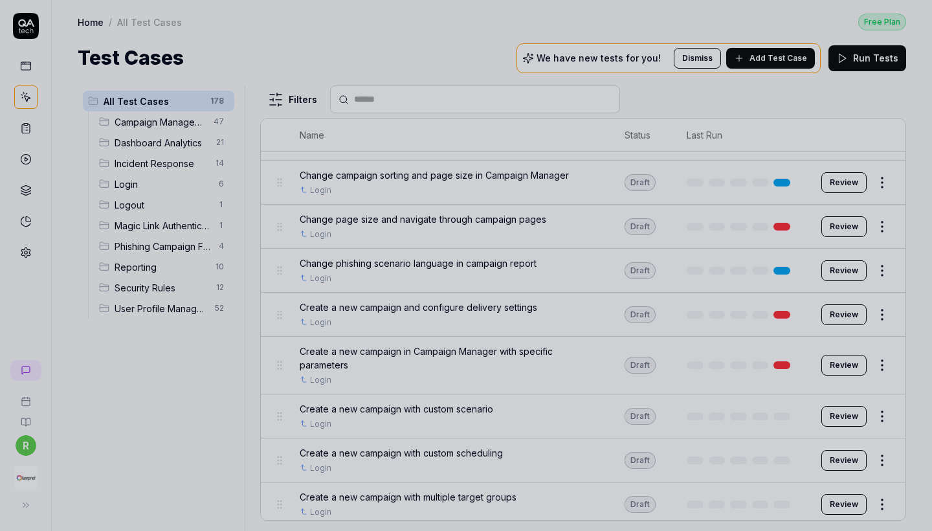
click at [354, 397] on div at bounding box center [466, 265] width 932 height 531
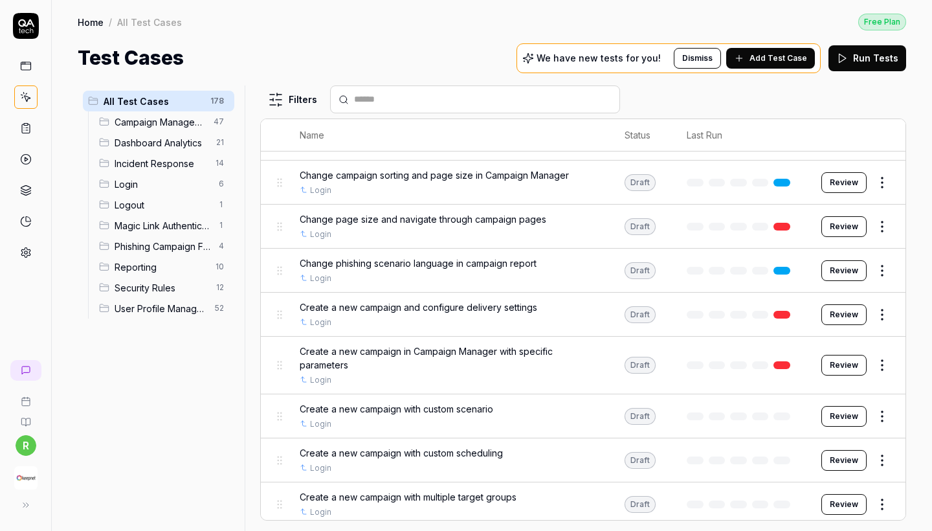
click at [354, 402] on span "Create a new campaign with custom scenario" at bounding box center [396, 409] width 193 height 14
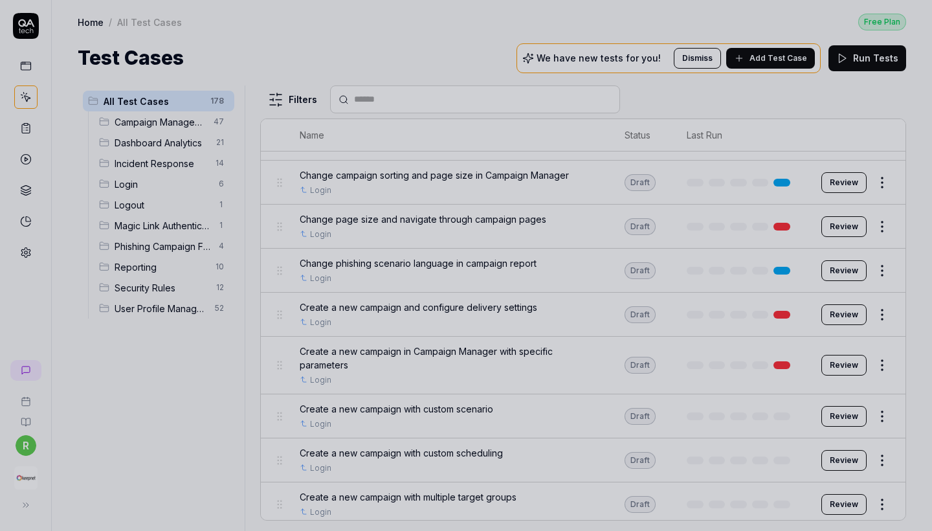
click at [500, 407] on div at bounding box center [466, 265] width 932 height 531
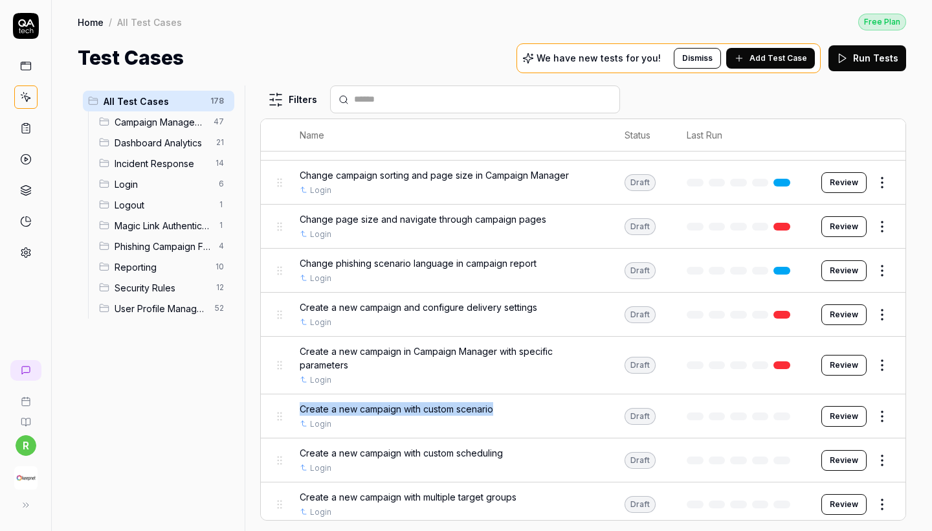
drag, startPoint x: 505, startPoint y: 403, endPoint x: 300, endPoint y: 398, distance: 204.5
click at [300, 402] on div "Create a new campaign with custom scenario" at bounding box center [449, 409] width 299 height 14
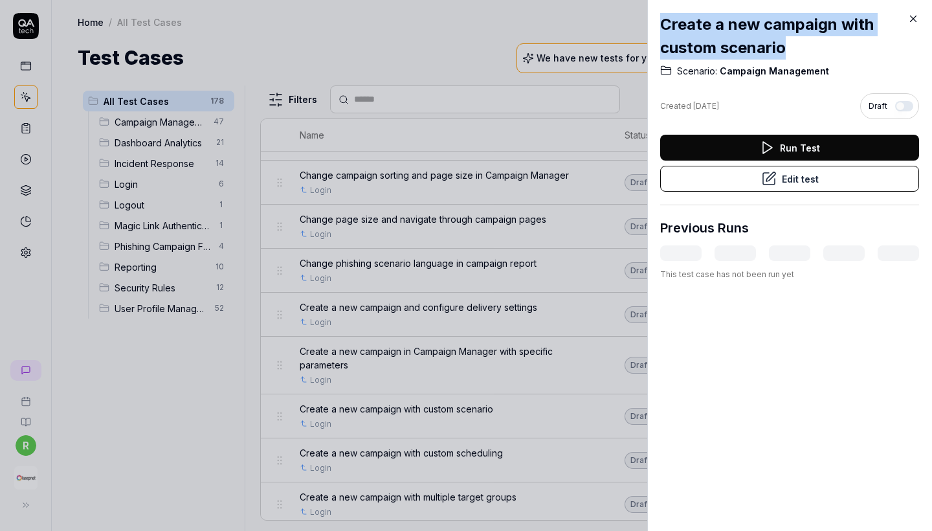
drag, startPoint x: 805, startPoint y: 56, endPoint x: 657, endPoint y: 20, distance: 151.9
click at [657, 20] on div "Create a new campaign with custom scenario Scenario: Campaign Management Create…" at bounding box center [789, 265] width 285 height 531
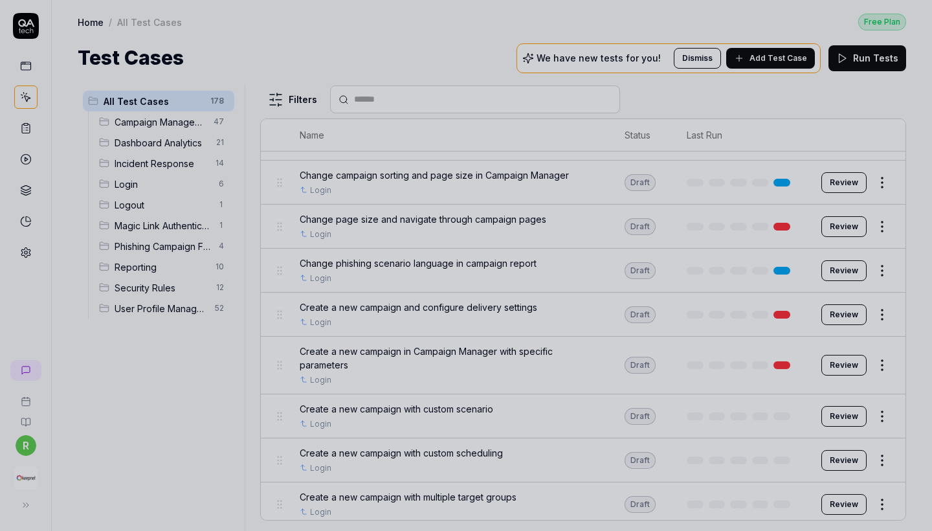
click at [368, 182] on div at bounding box center [466, 265] width 932 height 531
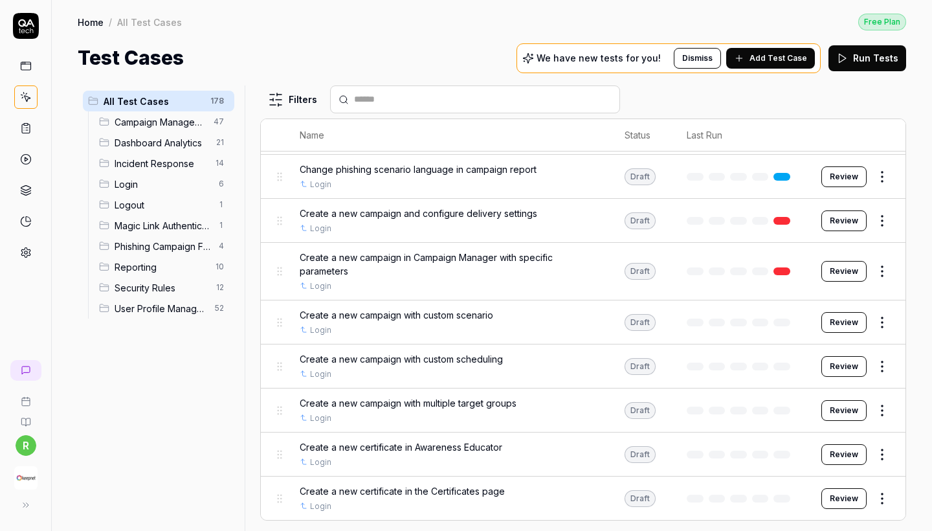
scroll to position [597, 0]
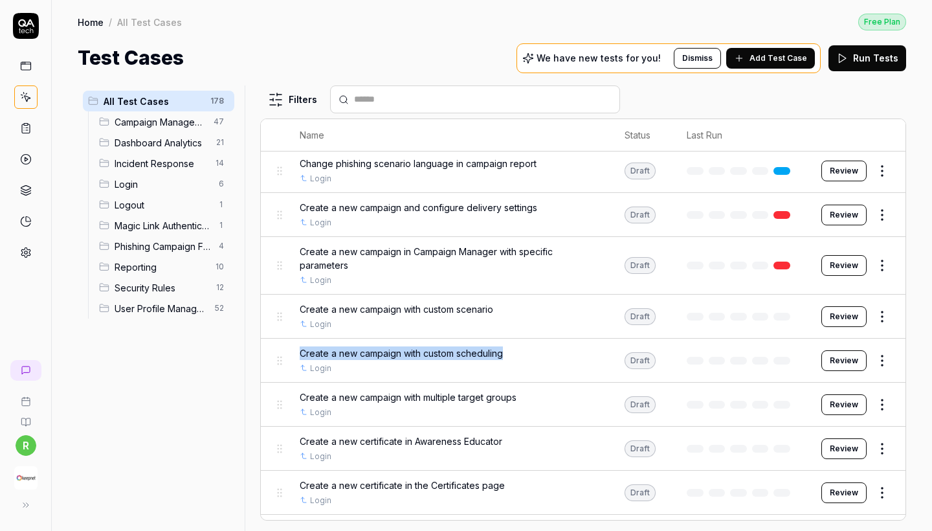
drag, startPoint x: 518, startPoint y: 350, endPoint x: 278, endPoint y: 342, distance: 240.2
click at [278, 342] on tr "Create a new campaign with custom scheduling Login Draft Review" at bounding box center [583, 360] width 644 height 44
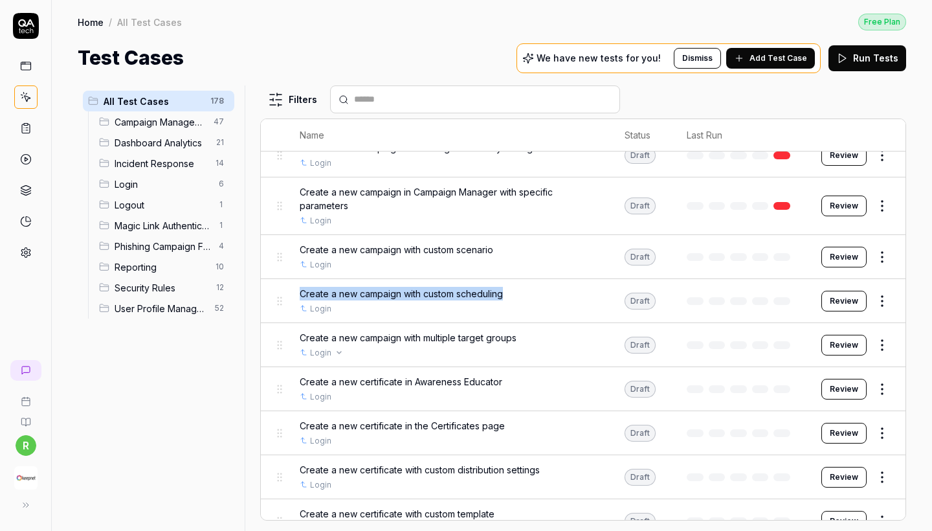
scroll to position [667, 0]
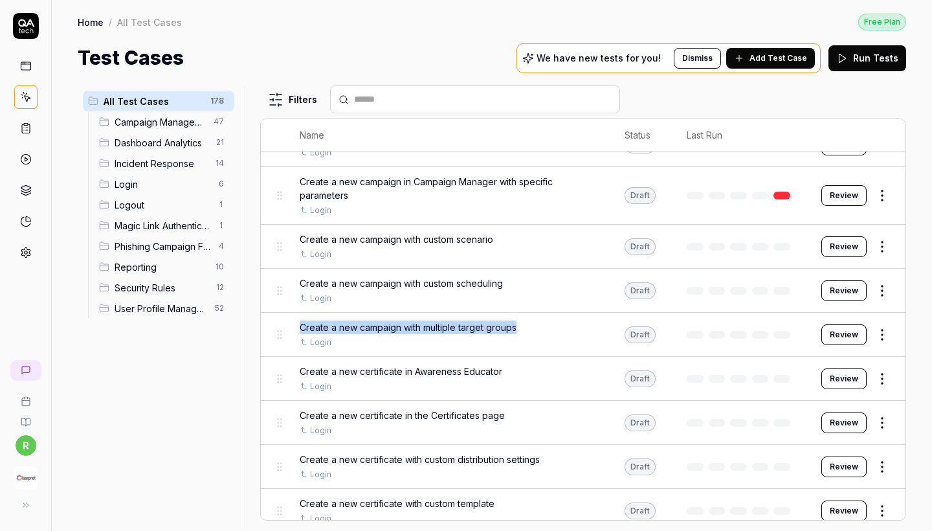
drag, startPoint x: 535, startPoint y: 320, endPoint x: 296, endPoint y: 318, distance: 239.4
click at [296, 318] on td "Create a new campaign with multiple target groups Login" at bounding box center [449, 335] width 325 height 44
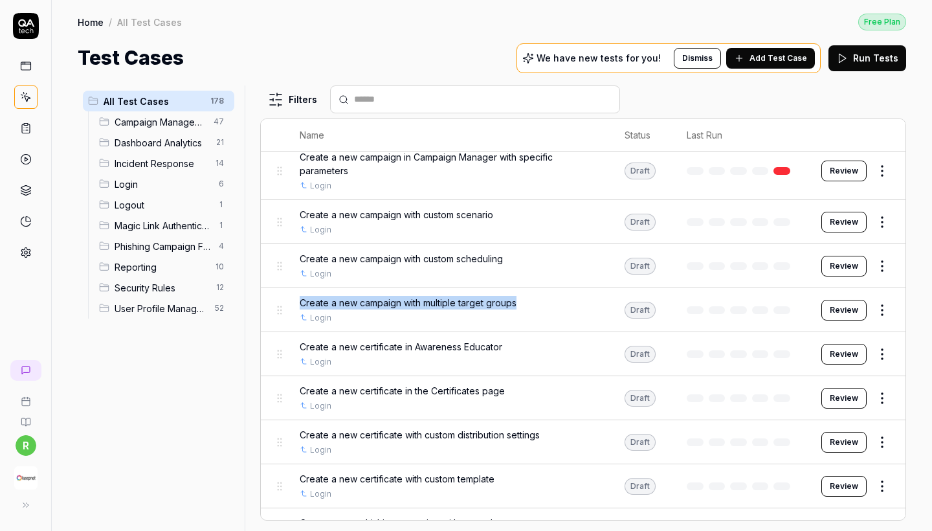
scroll to position [722, 0]
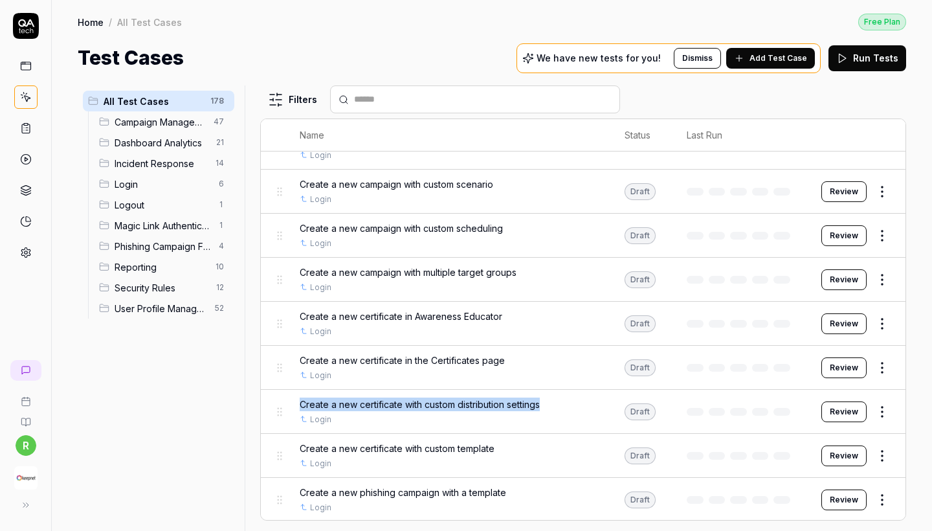
drag, startPoint x: 564, startPoint y: 395, endPoint x: 285, endPoint y: 390, distance: 278.9
click at [285, 390] on tr "Create a new certificate with custom distribution settings Login Draft Review" at bounding box center [583, 412] width 644 height 44
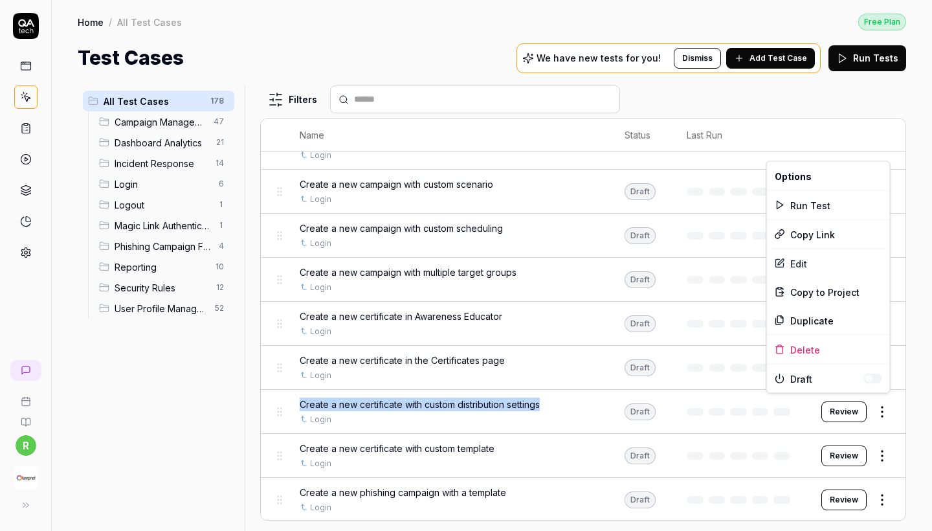
click at [876, 403] on html "r Home / All Test Cases Free Plan Home / All Test Cases Free Plan Test Cases We…" at bounding box center [466, 265] width 932 height 531
click at [793, 267] on div "Edit" at bounding box center [828, 263] width 123 height 28
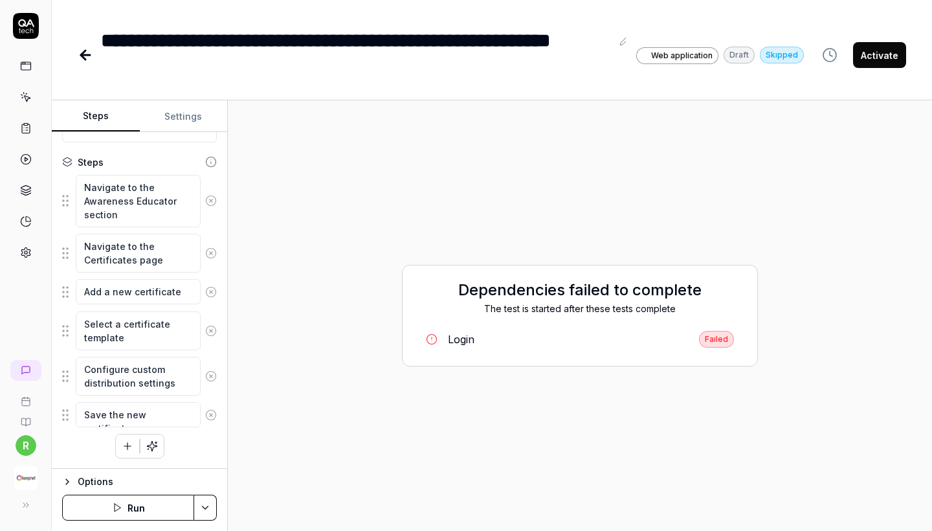
scroll to position [128, 0]
type textarea "*"
click at [85, 54] on icon at bounding box center [86, 55] width 16 height 16
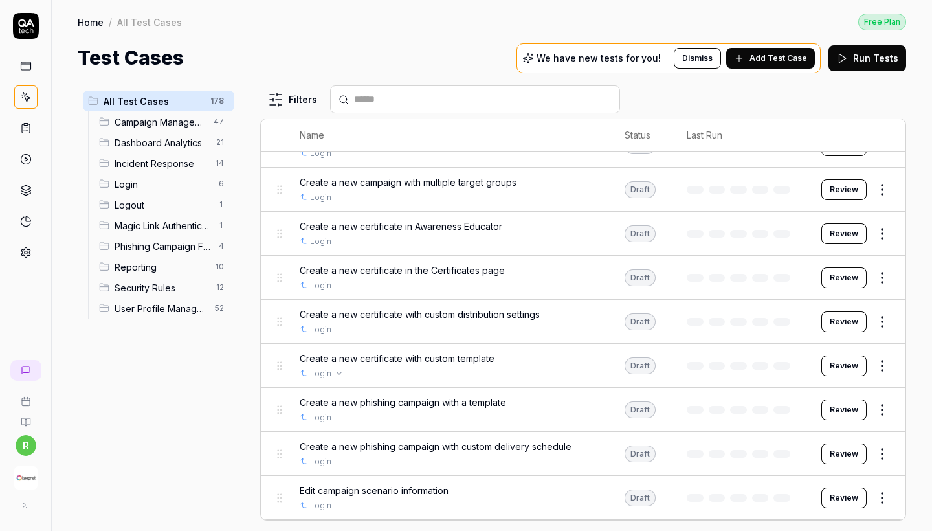
scroll to position [818, 0]
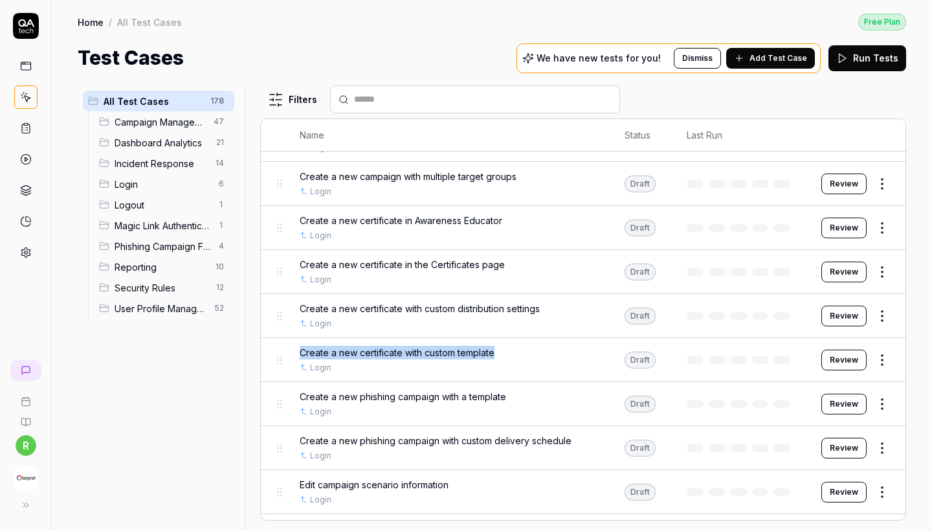
drag, startPoint x: 504, startPoint y: 344, endPoint x: 297, endPoint y: 343, distance: 207.1
click at [297, 343] on td "Create a new certificate with custom template Login" at bounding box center [449, 360] width 325 height 44
click at [116, 2] on div "Home / All Test Cases Free Plan Home / All Test Cases Free Plan Test Cases We h…" at bounding box center [492, 36] width 880 height 72
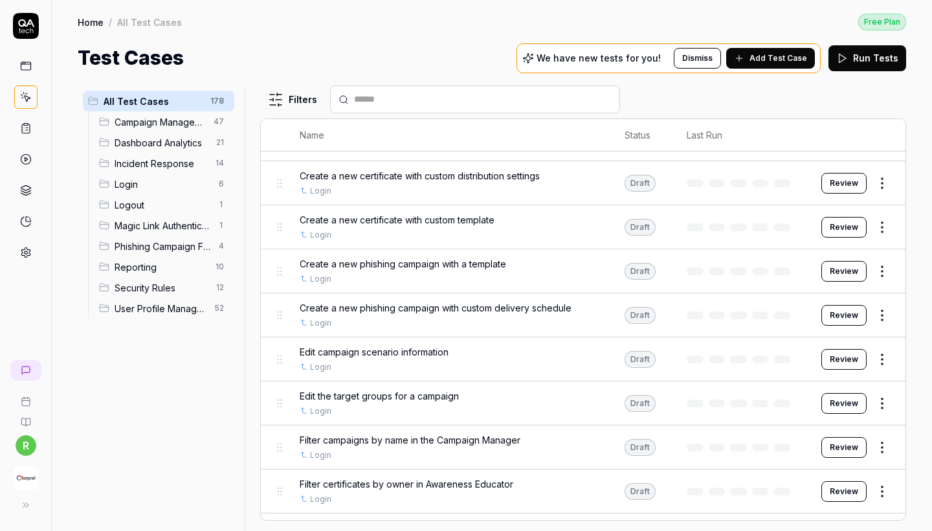
scroll to position [951, 0]
drag, startPoint x: 456, startPoint y: 342, endPoint x: 292, endPoint y: 336, distance: 164.5
click at [292, 336] on td "Edit campaign scenario information Login" at bounding box center [449, 358] width 325 height 44
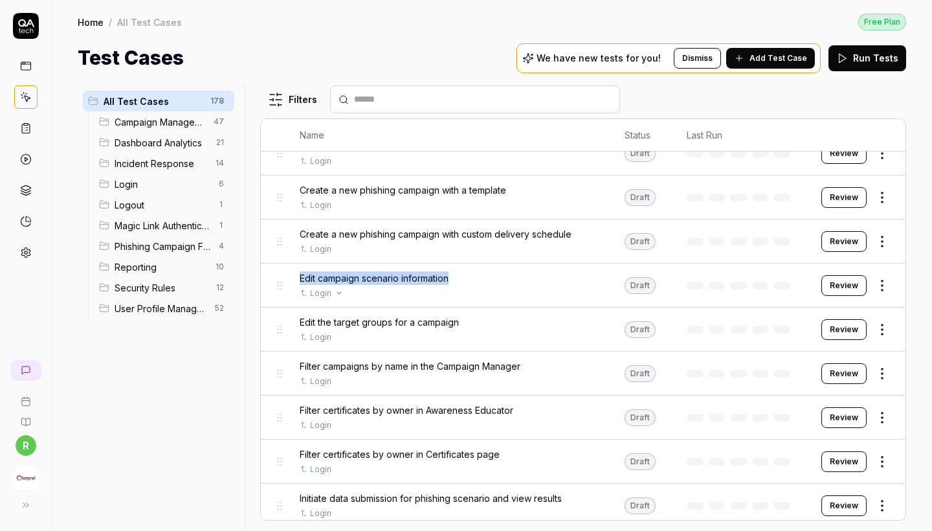
scroll to position [1026, 0]
click at [262, 1] on div "Home / All Test Cases Free Plan Home / All Test Cases Free Plan Test Cases We h…" at bounding box center [492, 36] width 880 height 72
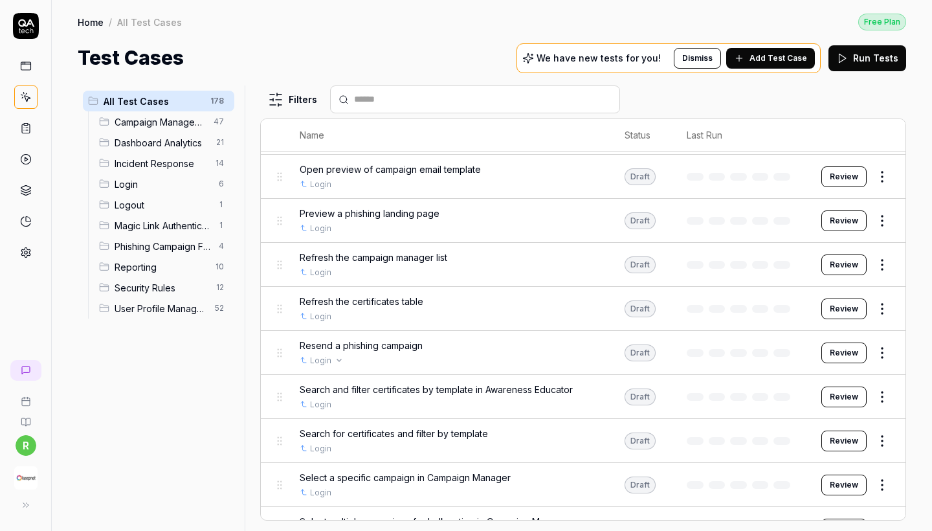
scroll to position [1707, 0]
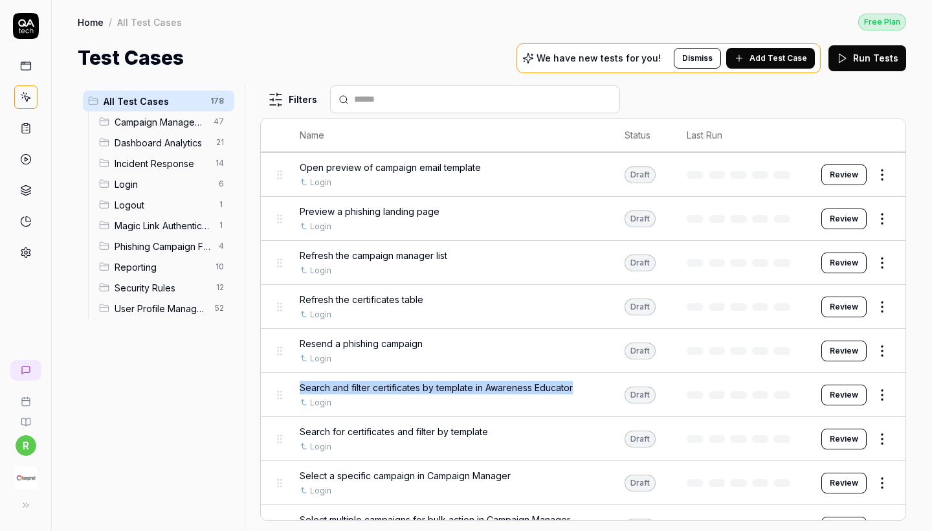
drag, startPoint x: 593, startPoint y: 373, endPoint x: 299, endPoint y: 372, distance: 294.4
click at [300, 380] on div "Search and filter certificates by template in Awareness Educator" at bounding box center [449, 387] width 299 height 14
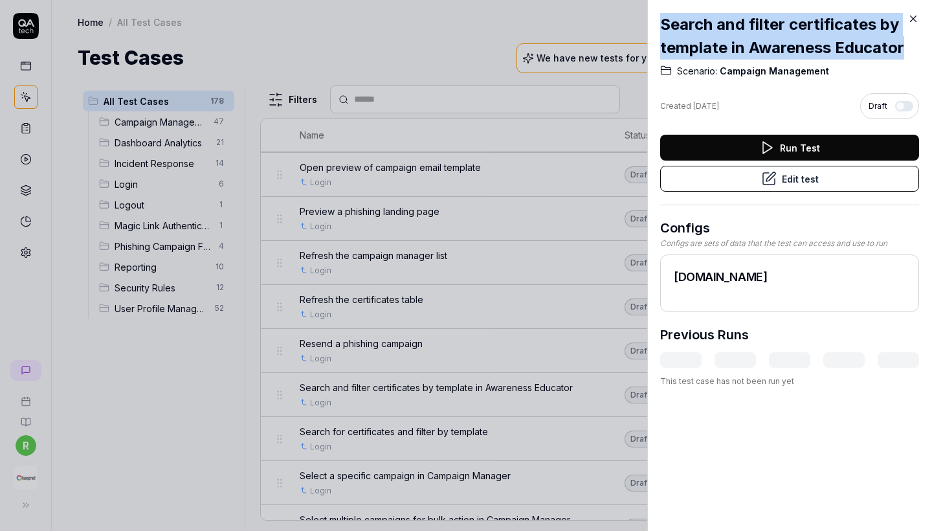
drag, startPoint x: 904, startPoint y: 54, endPoint x: 683, endPoint y: 8, distance: 225.5
click at [683, 8] on div "Search and filter certificates by template in Awareness Educator Scenario: Camp…" at bounding box center [789, 200] width 259 height 400
